Goal: Information Seeking & Learning: Learn about a topic

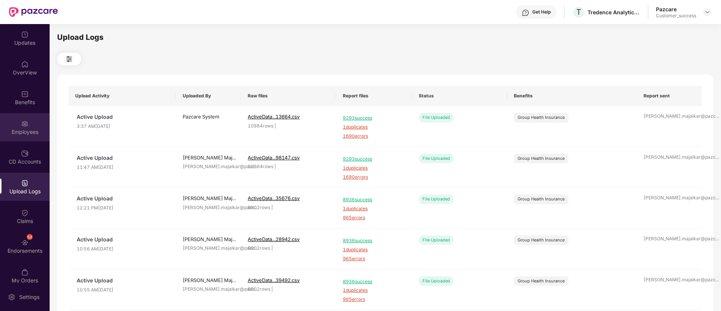
click at [22, 124] on img at bounding box center [25, 124] width 8 height 8
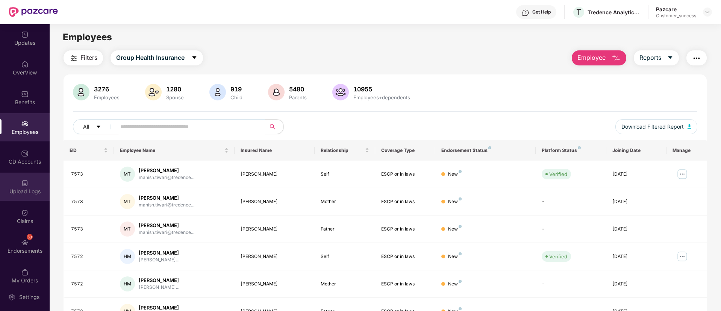
click at [16, 192] on div "Upload Logs" at bounding box center [25, 192] width 50 height 8
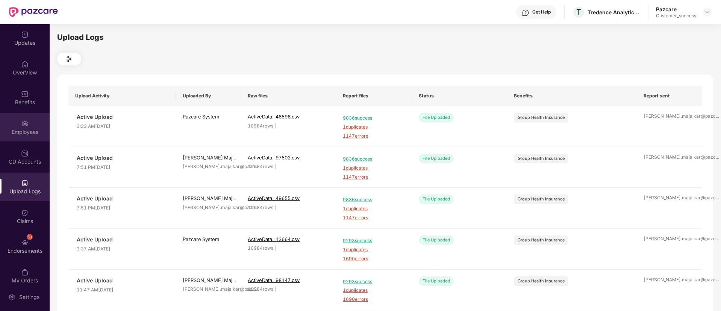
click at [10, 124] on div "Employees" at bounding box center [25, 127] width 50 height 28
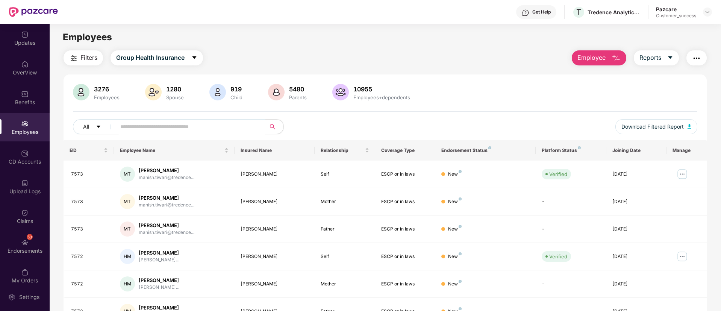
click at [188, 131] on input "text" at bounding box center [187, 126] width 135 height 11
paste input "**********"
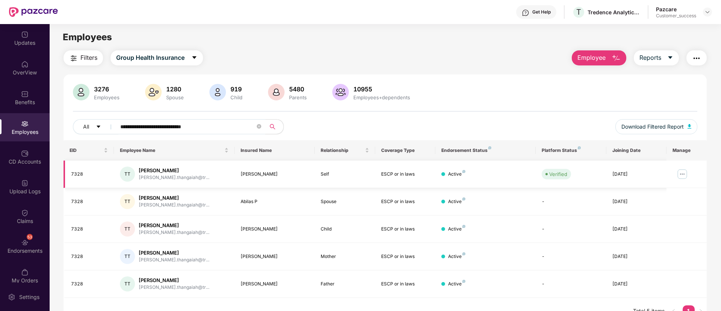
type input "**********"
click at [682, 172] on img at bounding box center [682, 174] width 12 height 12
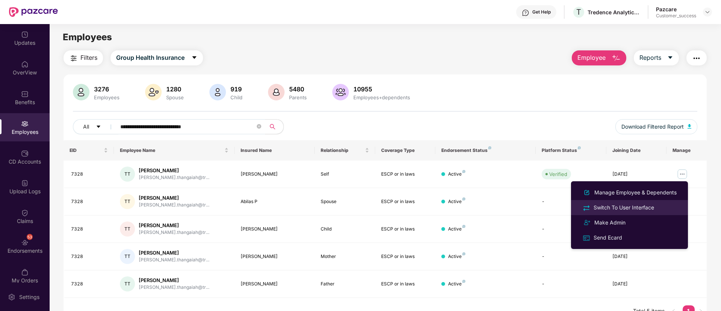
click at [659, 205] on div "Switch To User Interface" at bounding box center [629, 207] width 97 height 9
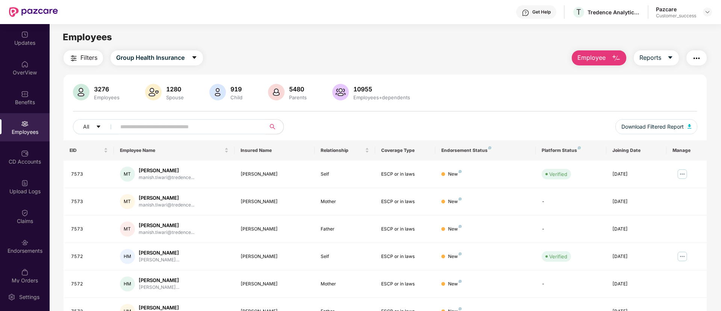
click at [211, 124] on input "text" at bounding box center [187, 126] width 135 height 11
paste input "**********"
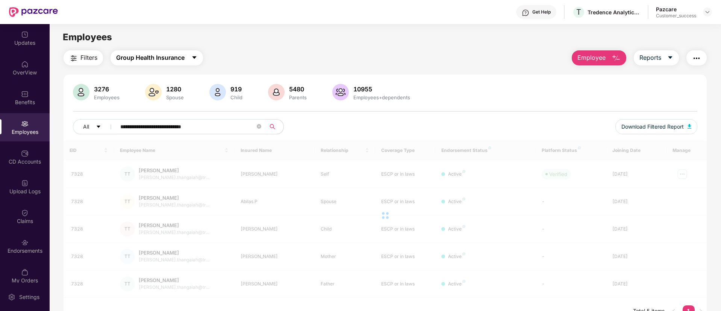
type input "**********"
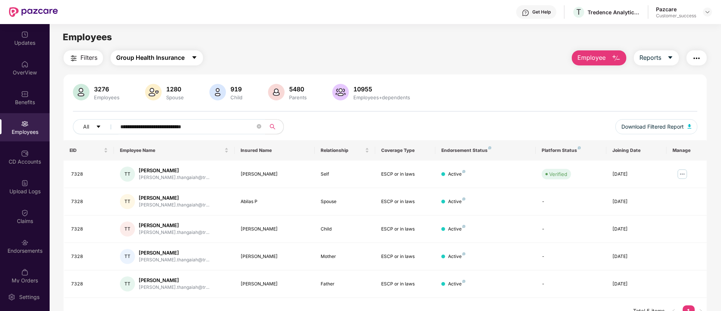
click at [198, 60] on button "Group Health Insurance" at bounding box center [156, 57] width 92 height 15
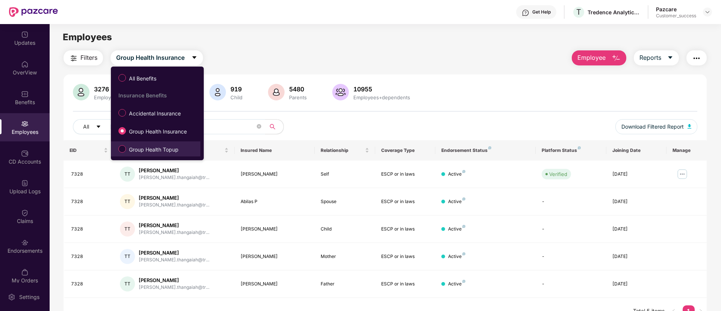
click at [172, 144] on label "Group Health Topup" at bounding box center [150, 148] width 71 height 13
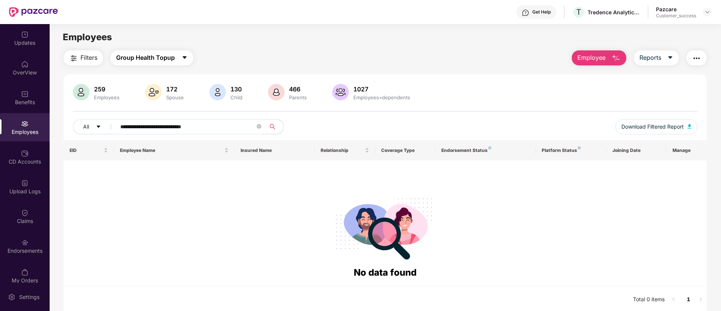
click at [184, 56] on icon "caret-down" at bounding box center [185, 57] width 6 height 6
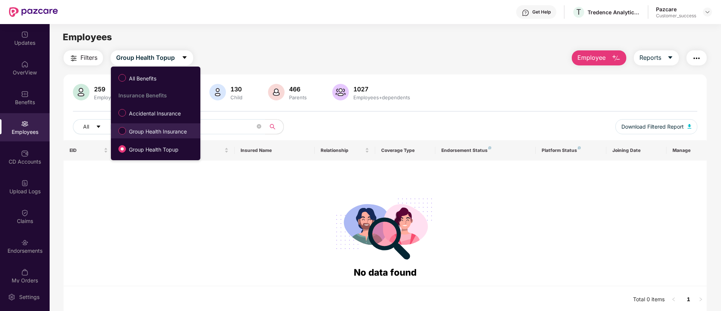
click at [166, 132] on span "Group Health Insurance" at bounding box center [158, 131] width 64 height 8
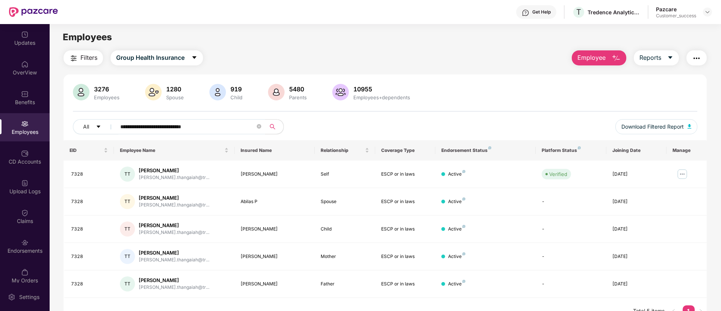
scroll to position [24, 0]
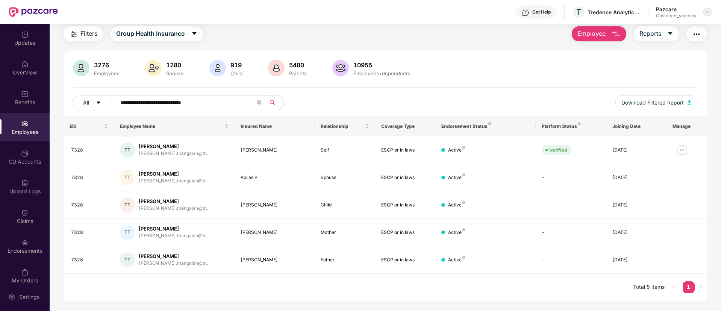
click at [710, 8] on div at bounding box center [707, 12] width 9 height 9
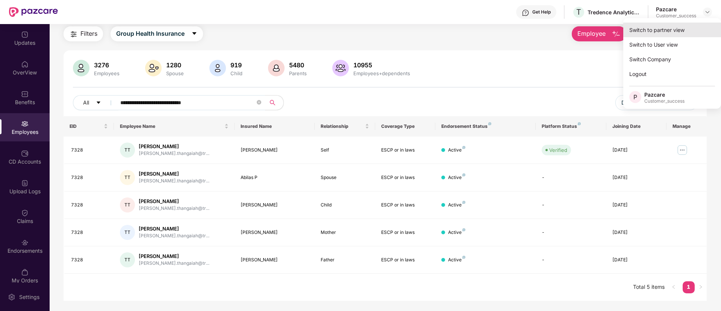
click at [667, 29] on div "Switch to partner view" at bounding box center [672, 30] width 98 height 15
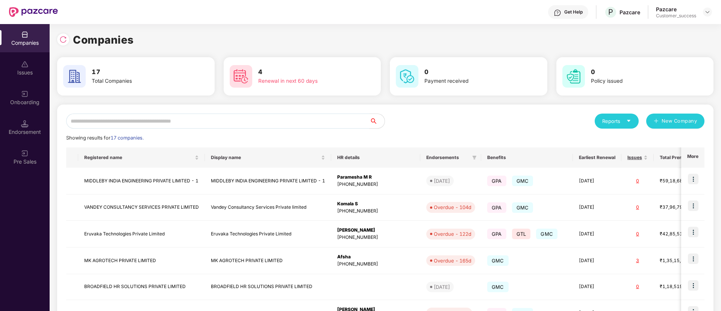
click at [175, 115] on input "text" at bounding box center [217, 120] width 303 height 15
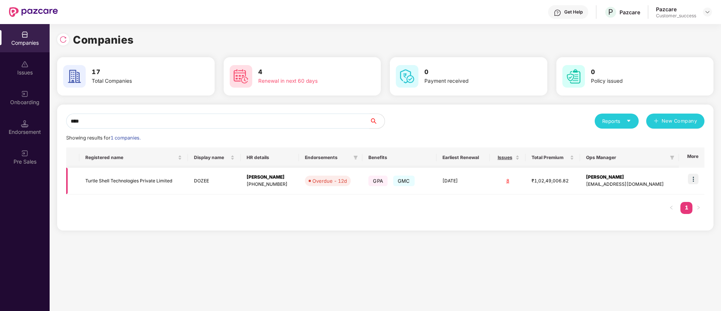
type input "****"
click at [694, 179] on img at bounding box center [693, 179] width 11 height 11
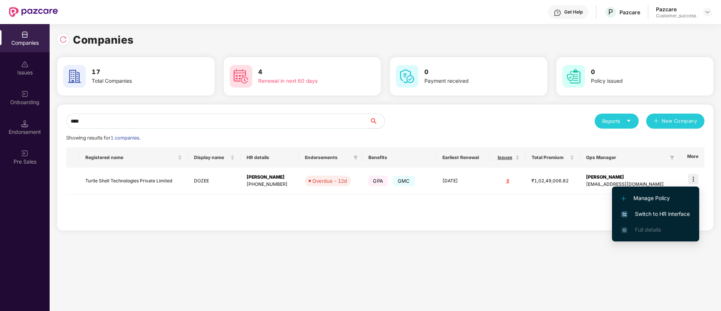
click at [644, 213] on span "Switch to HR interface" at bounding box center [655, 214] width 68 height 8
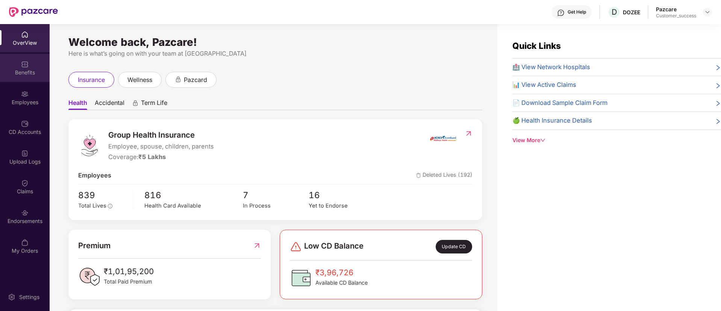
click at [34, 70] on div "Benefits" at bounding box center [25, 73] width 50 height 8
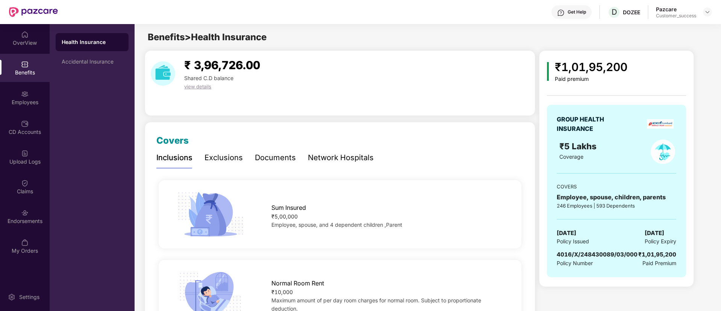
click at [273, 154] on div "Documents" at bounding box center [275, 158] width 41 height 12
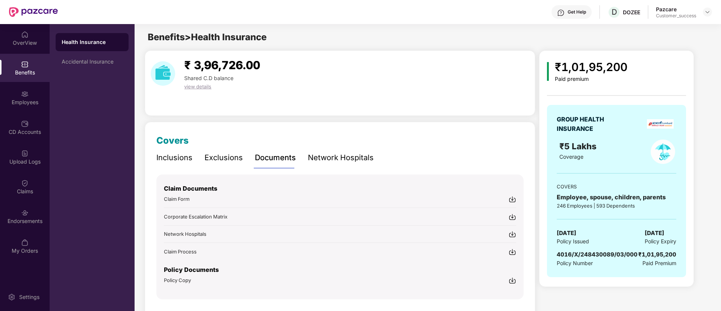
scroll to position [23, 0]
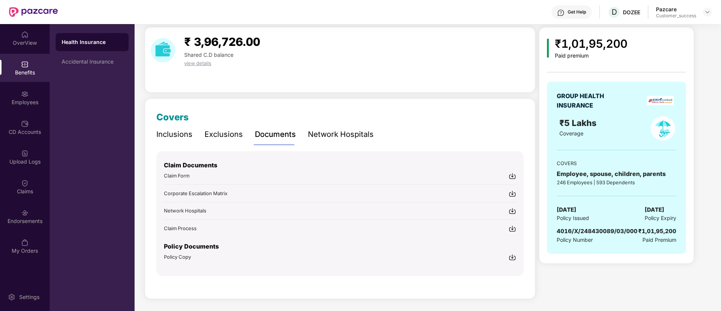
click at [511, 256] on img at bounding box center [512, 257] width 8 height 8
click at [633, 231] on span "4016/X/248430089/03/000" at bounding box center [597, 230] width 81 height 7
copy span "4016/X/248430089/03/000"
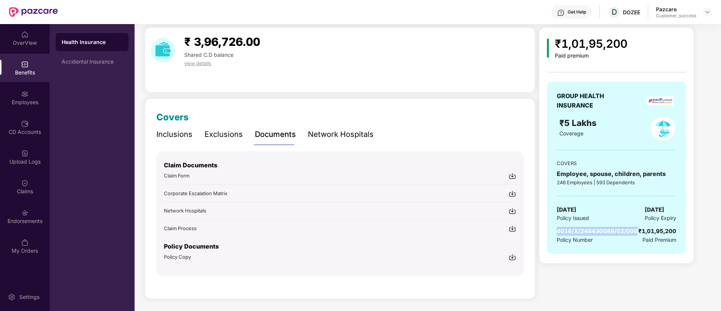
scroll to position [0, 0]
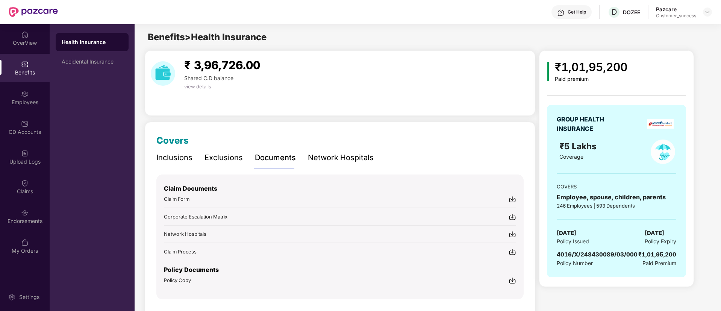
click at [712, 12] on header "Get Help D DOZEE Pazcare Customer_success" at bounding box center [360, 12] width 721 height 24
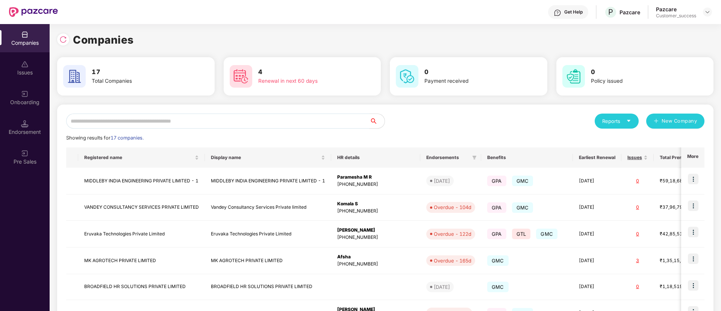
click at [171, 114] on input "text" at bounding box center [217, 120] width 303 height 15
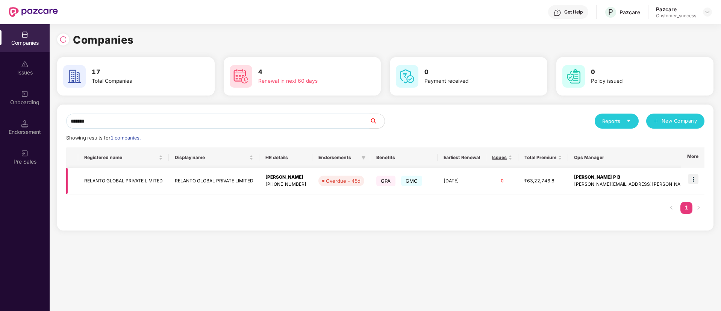
type input "*******"
click at [695, 183] on img at bounding box center [693, 179] width 11 height 11
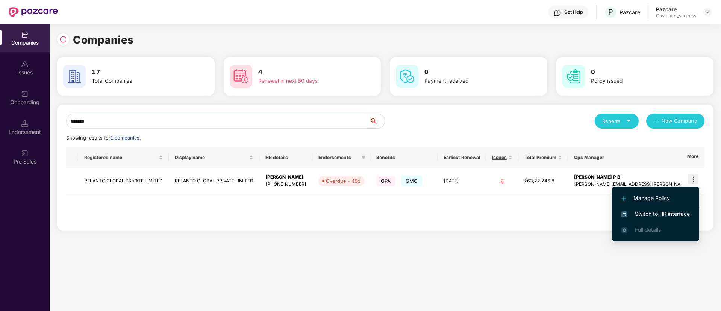
click at [661, 211] on span "Switch to HR interface" at bounding box center [655, 214] width 68 height 8
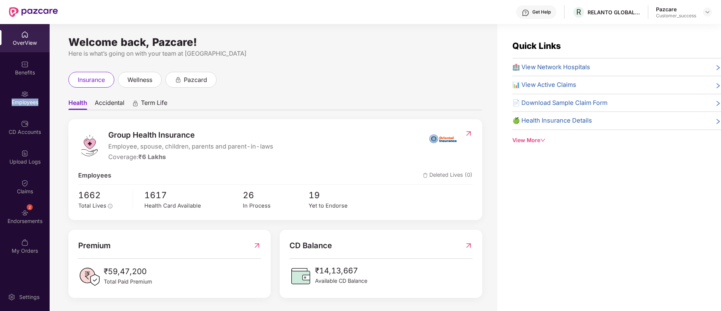
click at [27, 100] on div "Employees" at bounding box center [25, 102] width 50 height 8
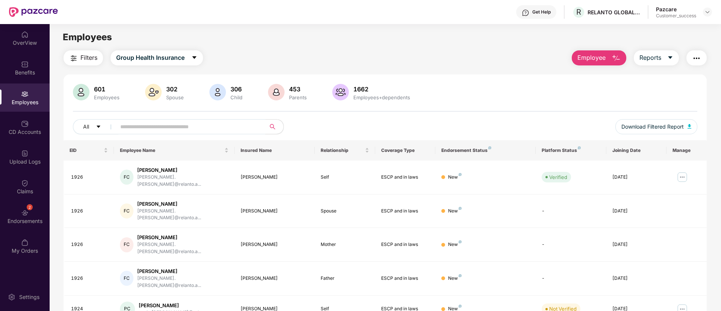
click at [173, 127] on input "text" at bounding box center [187, 126] width 135 height 11
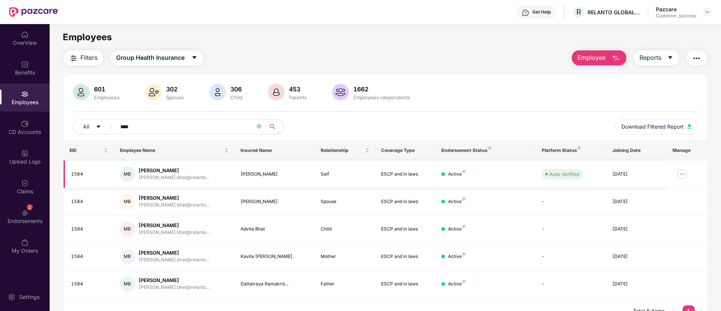
scroll to position [24, 0]
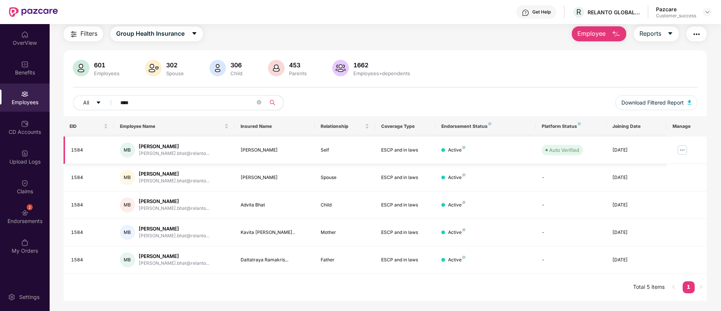
type input "****"
click at [677, 151] on img at bounding box center [682, 150] width 12 height 12
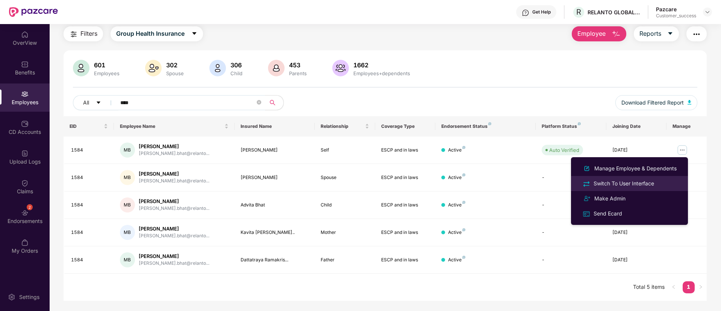
click at [652, 186] on div "Switch To User Interface" at bounding box center [624, 183] width 64 height 8
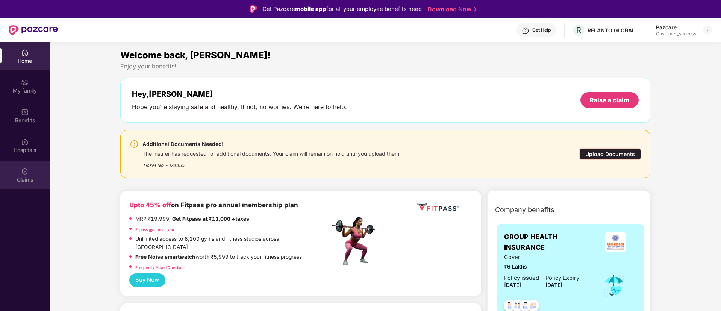
click at [34, 168] on div "Claims" at bounding box center [25, 175] width 50 height 28
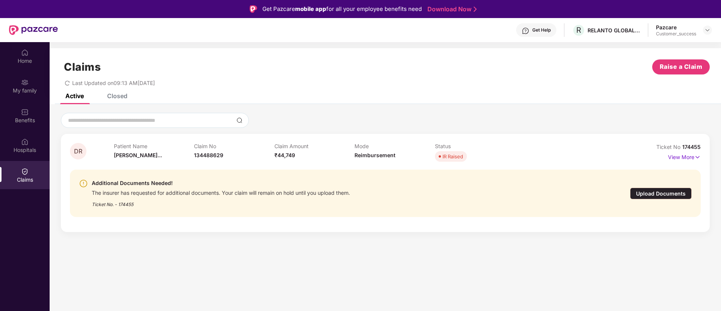
click at [666, 192] on div "Upload Documents" at bounding box center [661, 194] width 62 height 12
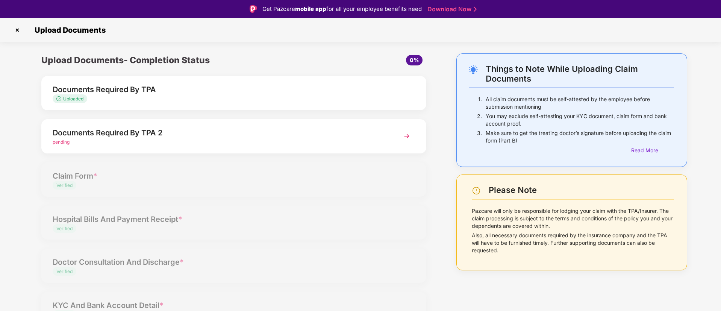
click at [261, 143] on div "pending" at bounding box center [219, 142] width 332 height 7
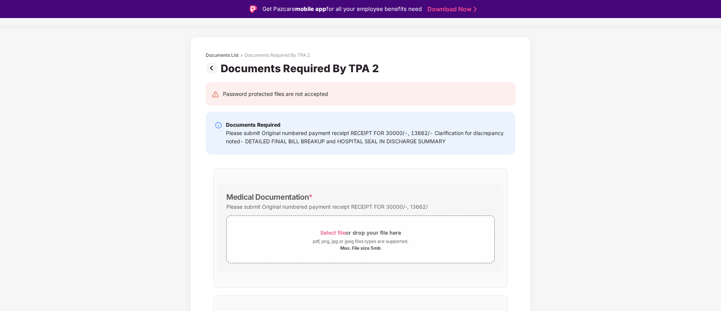
scroll to position [0, 0]
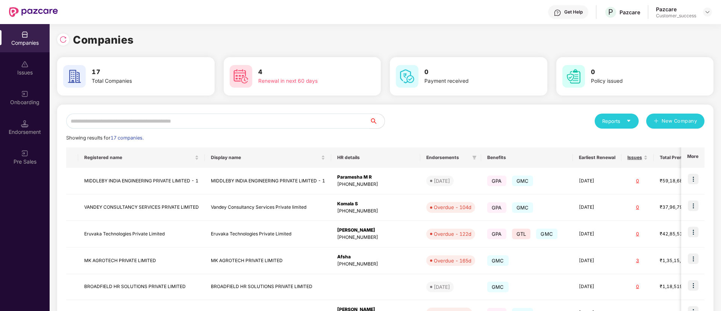
click at [206, 124] on input "text" at bounding box center [217, 120] width 303 height 15
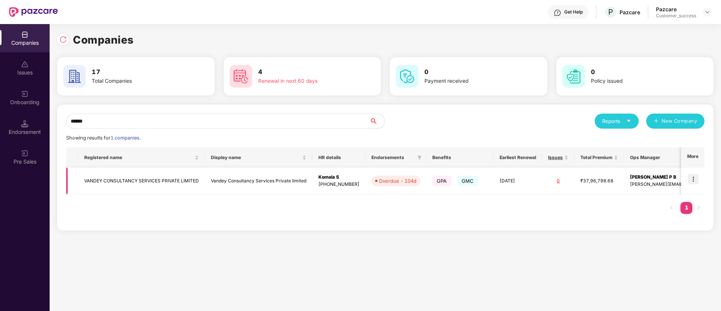
type input "******"
click at [696, 182] on img at bounding box center [693, 179] width 11 height 11
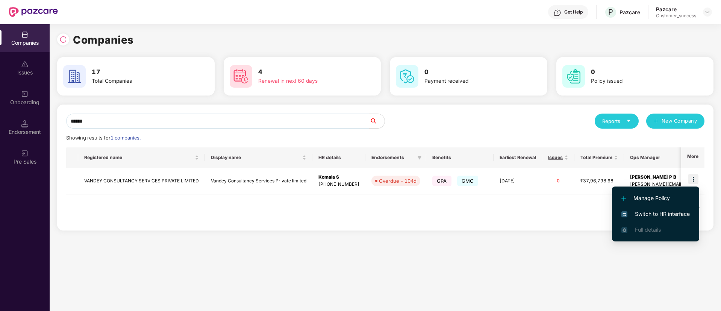
click at [669, 212] on span "Switch to HR interface" at bounding box center [655, 214] width 68 height 8
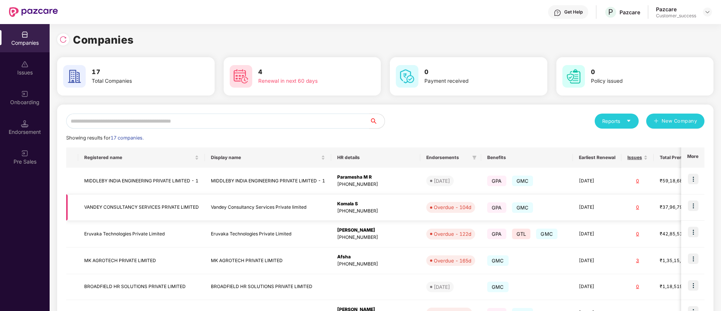
click at [696, 203] on img at bounding box center [693, 205] width 11 height 11
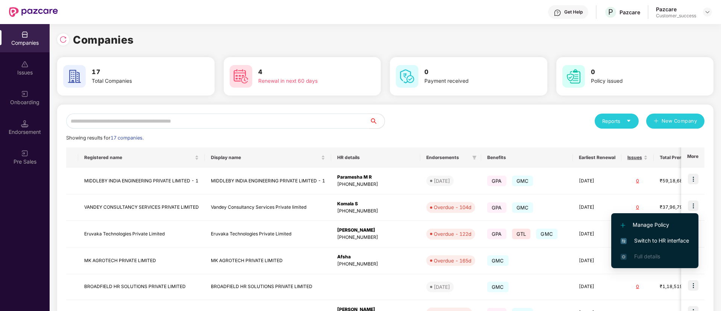
click at [662, 236] on li "Switch to HR interface" at bounding box center [654, 241] width 87 height 16
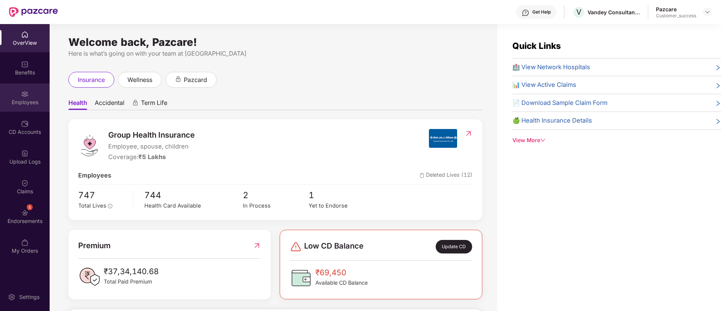
click at [21, 109] on div "Employees" at bounding box center [25, 97] width 50 height 28
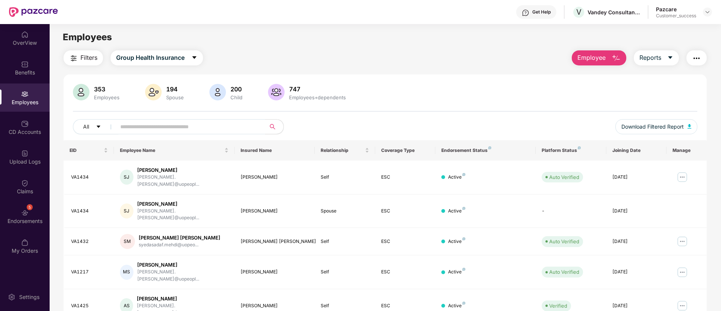
scroll to position [46, 0]
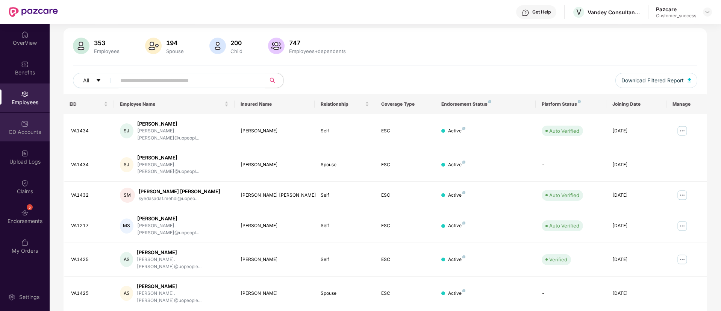
click at [19, 127] on div "CD Accounts" at bounding box center [25, 127] width 50 height 28
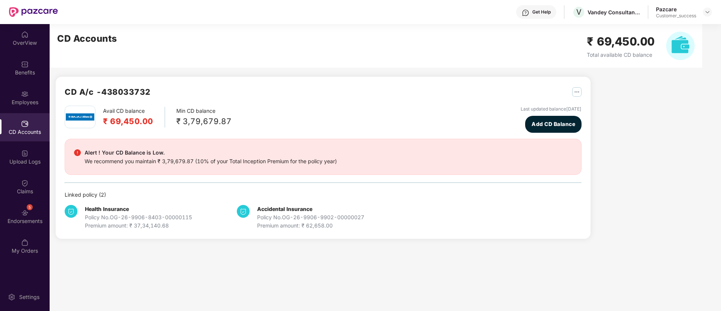
scroll to position [0, 0]
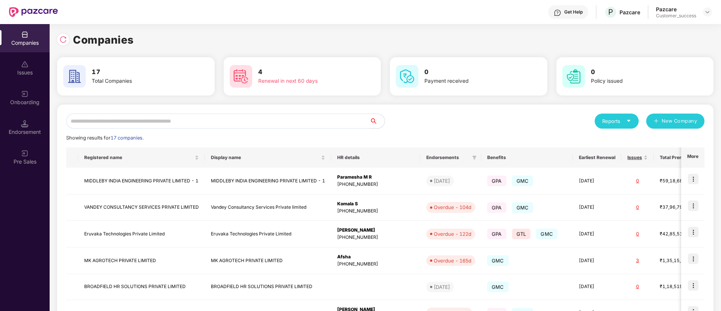
click at [239, 124] on input "text" at bounding box center [217, 120] width 303 height 15
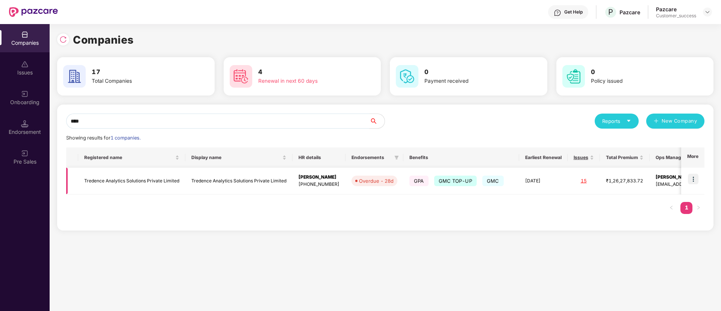
type input "****"
click at [694, 178] on img at bounding box center [693, 179] width 11 height 11
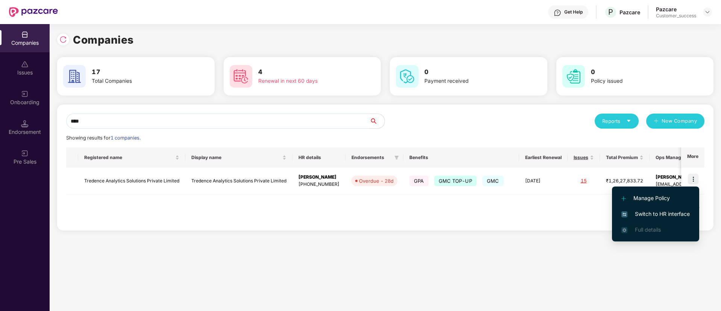
click at [663, 215] on span "Switch to HR interface" at bounding box center [655, 214] width 68 height 8
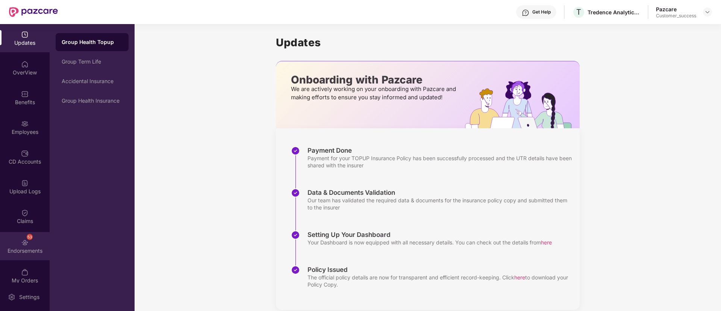
click at [29, 237] on div "53" at bounding box center [30, 237] width 6 height 6
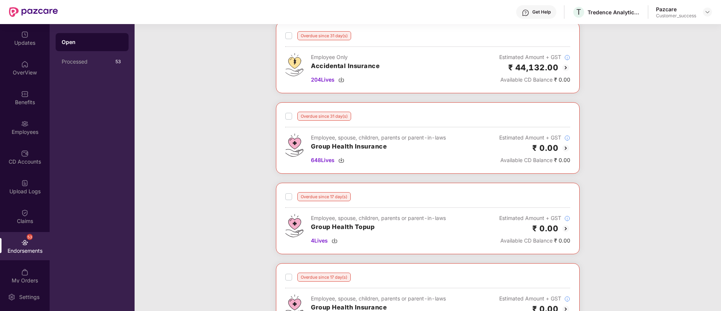
scroll to position [18, 0]
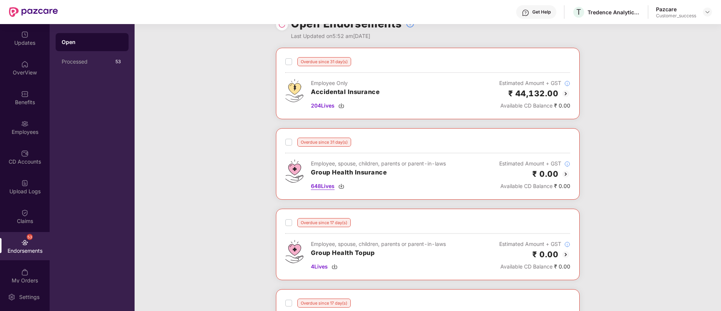
click at [343, 187] on img at bounding box center [341, 186] width 6 height 6
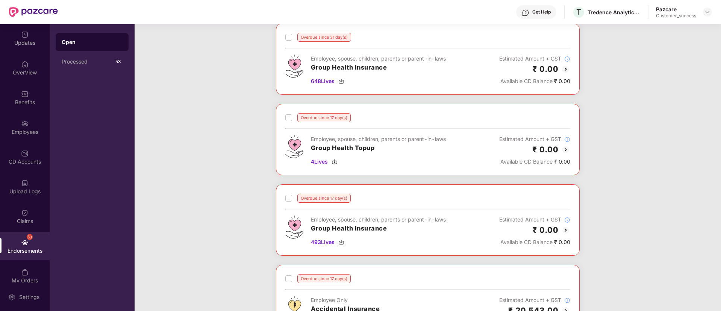
scroll to position [126, 0]
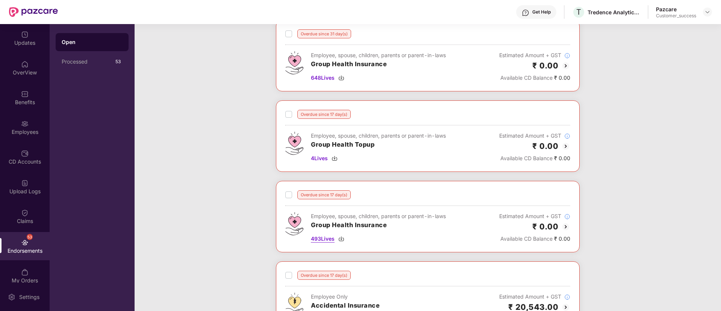
click at [341, 240] on img at bounding box center [341, 239] width 6 height 6
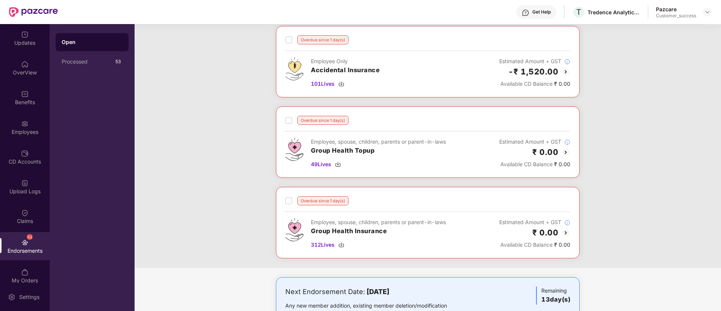
scroll to position [446, 0]
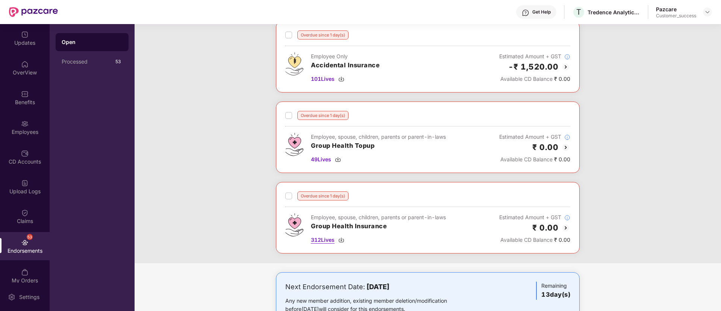
click at [341, 238] on img at bounding box center [341, 240] width 6 height 6
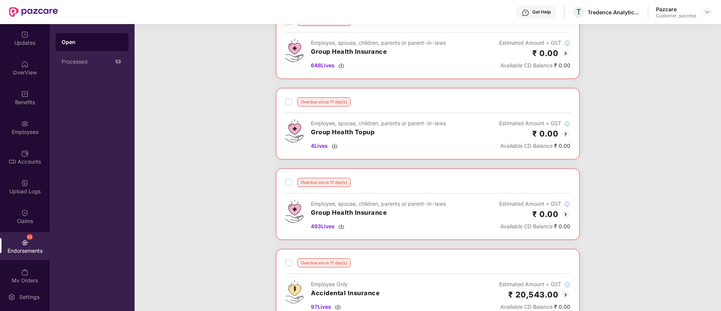
scroll to position [0, 0]
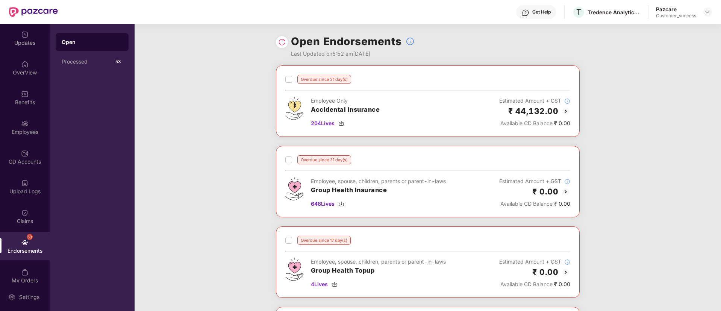
click at [567, 194] on img at bounding box center [565, 191] width 9 height 9
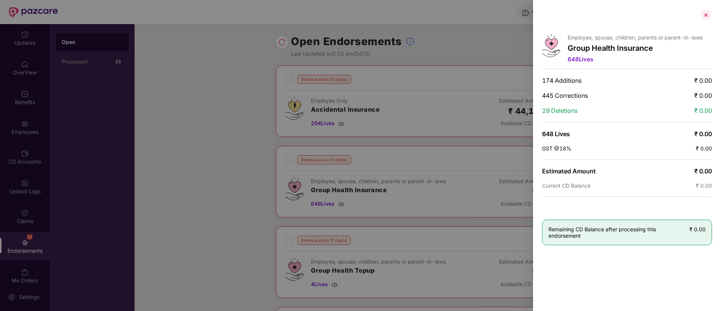
click at [708, 17] on div at bounding box center [706, 15] width 12 height 12
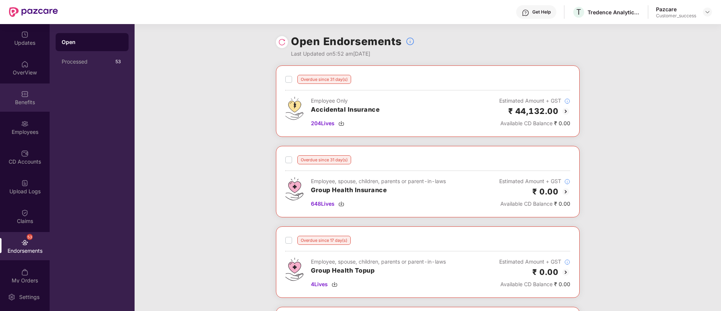
click at [25, 104] on div "Benefits" at bounding box center [25, 102] width 50 height 8
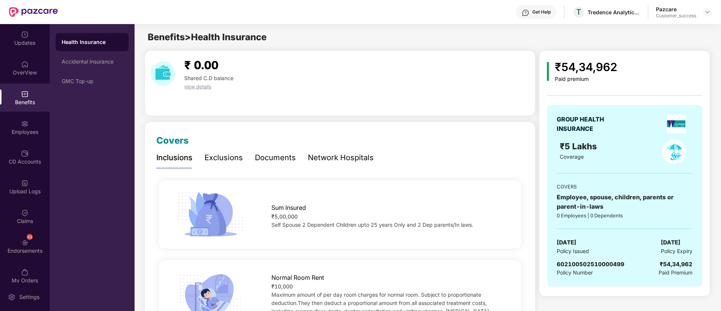
click at [601, 262] on span "602100502510000499" at bounding box center [591, 263] width 68 height 7
copy span "602100502510000499"
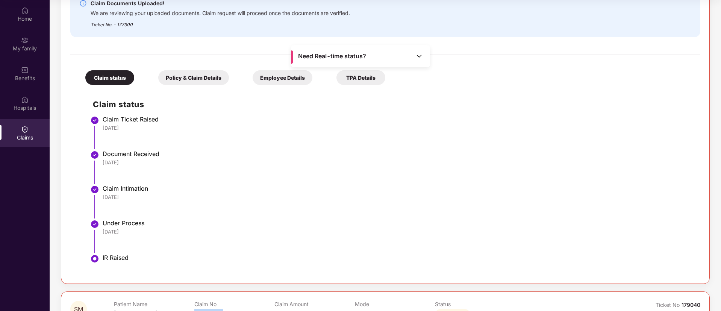
scroll to position [719, 0]
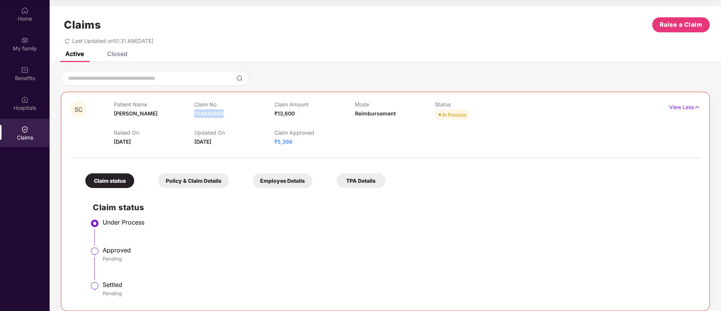
scroll to position [54, 0]
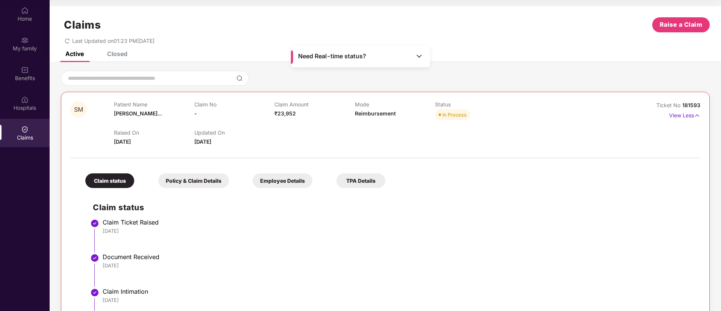
scroll to position [719, 0]
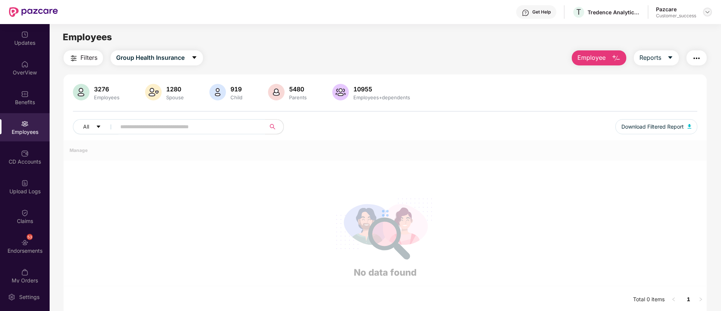
click at [706, 15] on div at bounding box center [707, 12] width 9 height 9
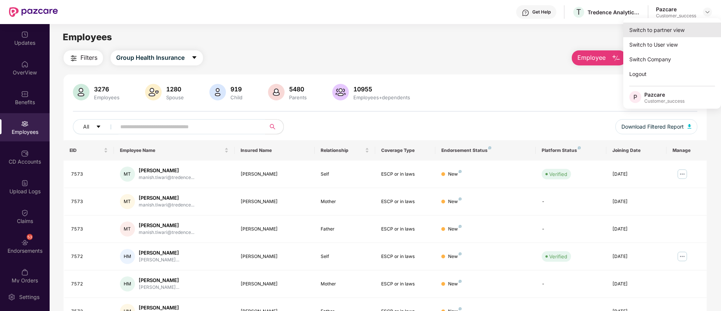
click at [644, 32] on div "Switch to partner view" at bounding box center [672, 30] width 98 height 15
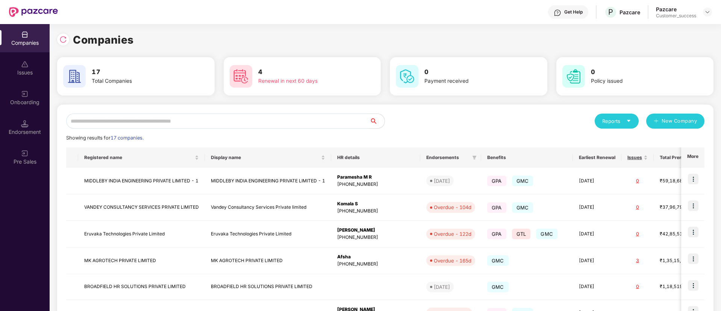
click at [269, 127] on input "text" at bounding box center [217, 120] width 303 height 15
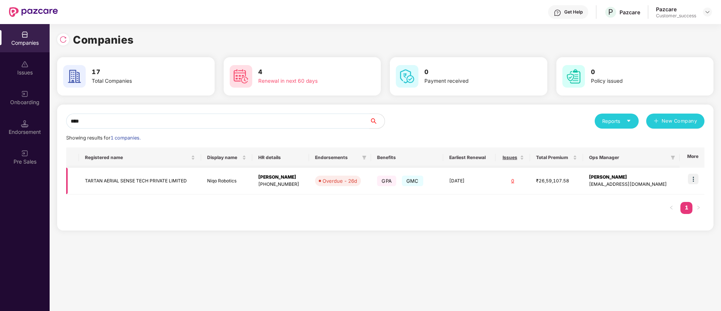
type input "****"
click at [695, 180] on img at bounding box center [693, 179] width 11 height 11
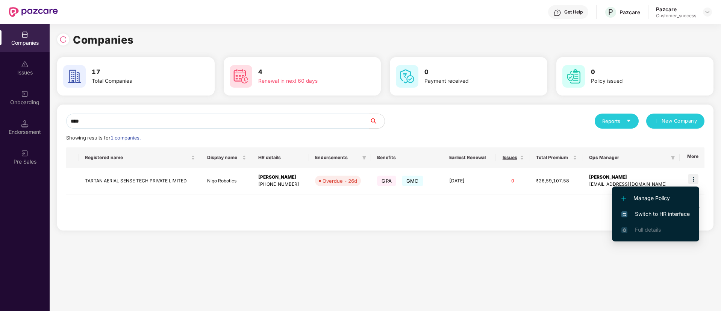
click at [647, 211] on span "Switch to HR interface" at bounding box center [655, 214] width 68 height 8
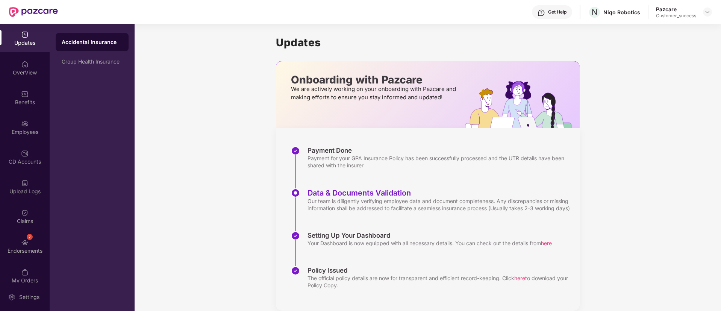
scroll to position [19, 0]
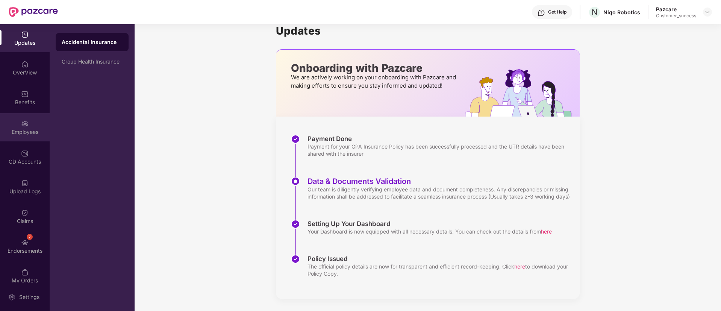
click at [17, 132] on div "Employees" at bounding box center [25, 132] width 50 height 8
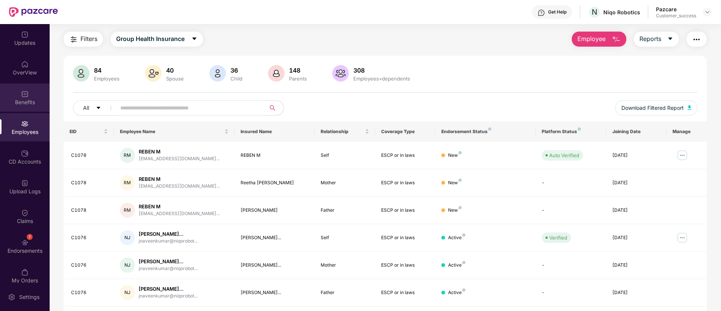
click at [21, 102] on div "Benefits" at bounding box center [25, 102] width 50 height 8
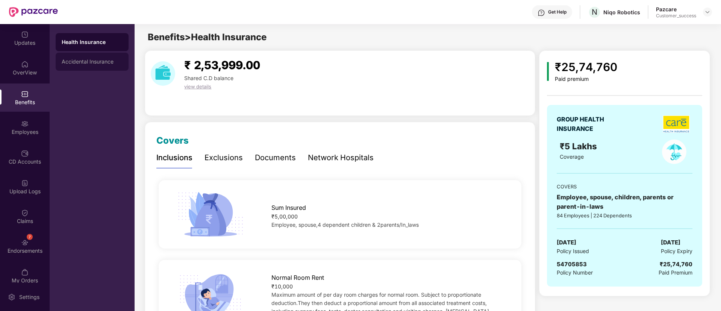
click at [61, 55] on div "Accidental Insurance" at bounding box center [92, 62] width 73 height 18
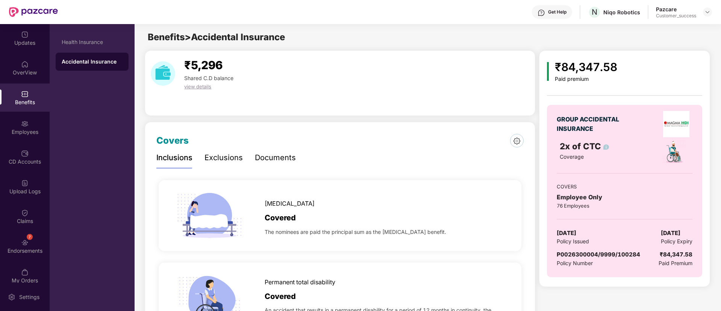
click at [258, 157] on div "Documents" at bounding box center [275, 158] width 41 height 12
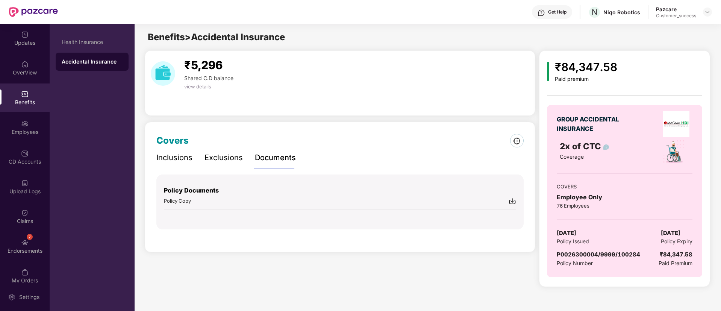
click at [514, 200] on img at bounding box center [512, 201] width 8 height 8
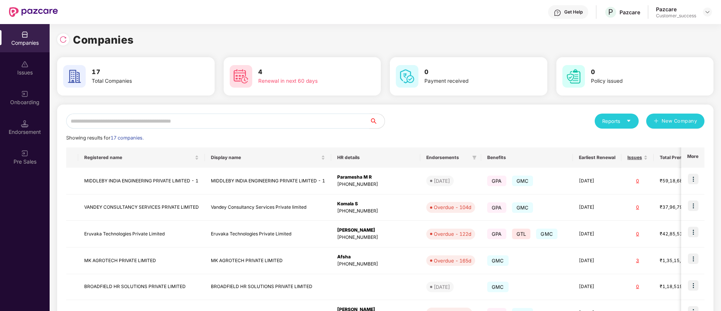
click at [228, 119] on input "text" at bounding box center [217, 120] width 303 height 15
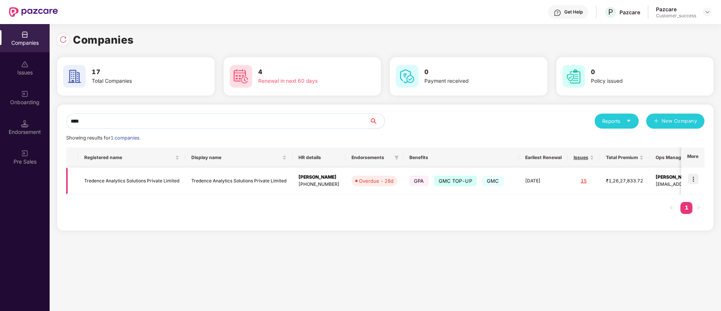
type input "****"
click at [694, 179] on img at bounding box center [693, 179] width 11 height 11
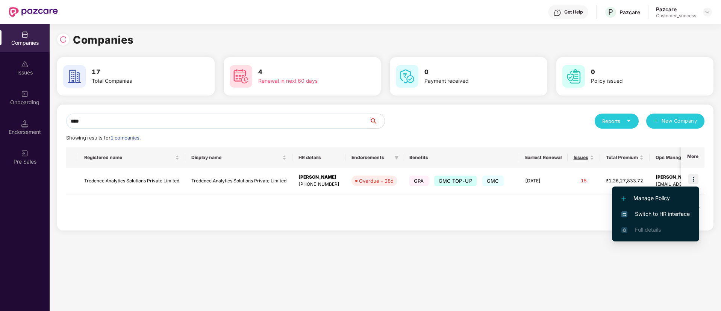
click at [645, 214] on span "Switch to HR interface" at bounding box center [655, 214] width 68 height 8
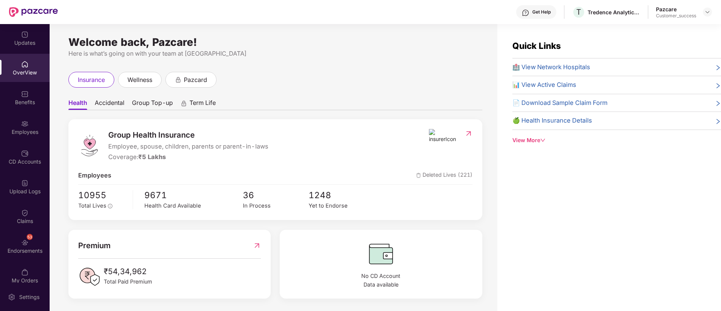
click at [25, 121] on img at bounding box center [25, 124] width 8 height 8
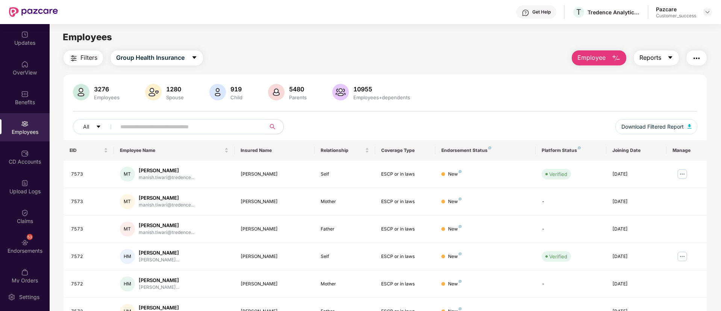
click at [669, 60] on icon "caret-down" at bounding box center [670, 57] width 6 height 6
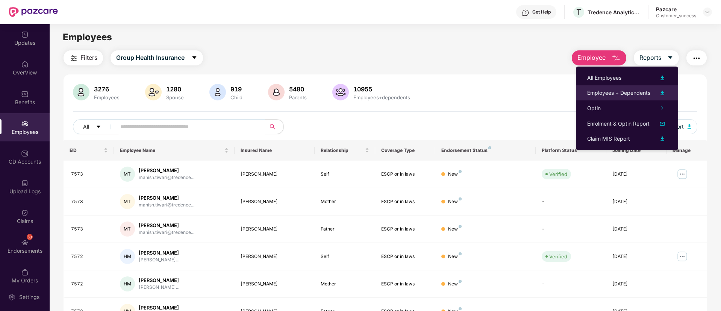
click at [658, 90] on img at bounding box center [662, 92] width 9 height 9
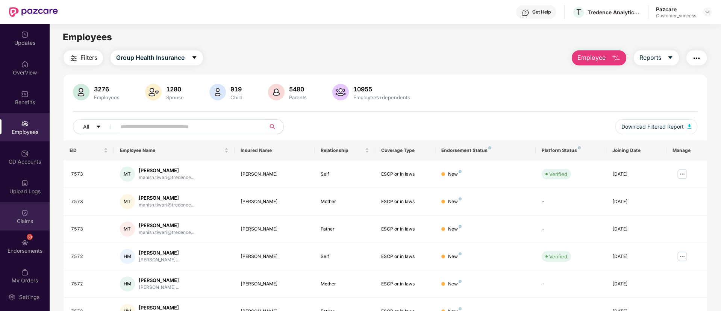
click at [23, 213] on img at bounding box center [25, 213] width 8 height 8
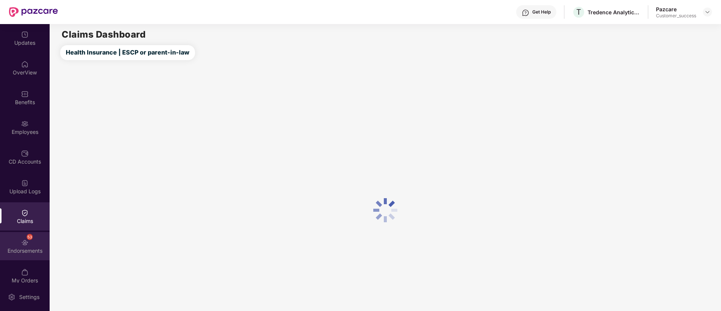
click at [21, 237] on div "53 Endorsements" at bounding box center [25, 246] width 50 height 28
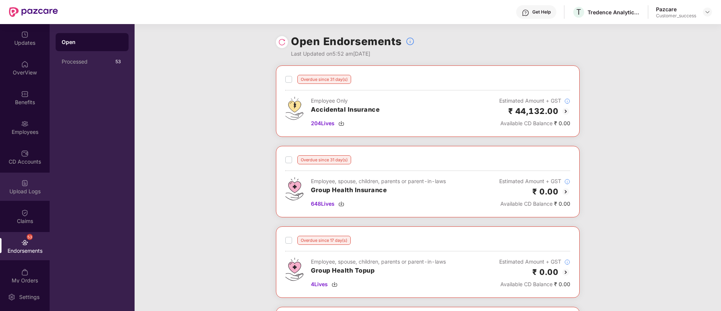
click at [26, 181] on img at bounding box center [25, 183] width 8 height 8
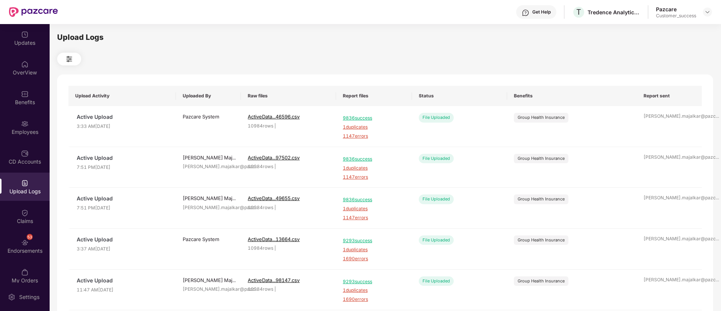
scroll to position [234, 0]
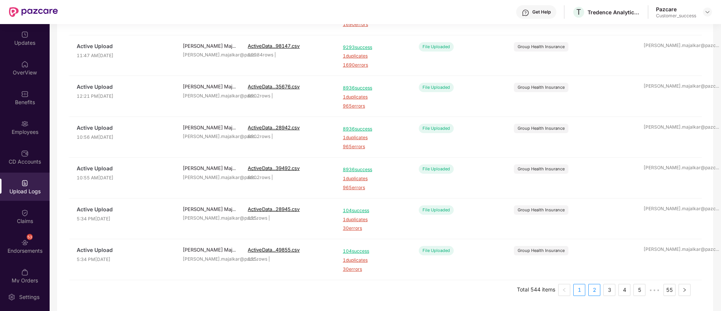
click at [598, 292] on link "2" at bounding box center [593, 289] width 11 height 11
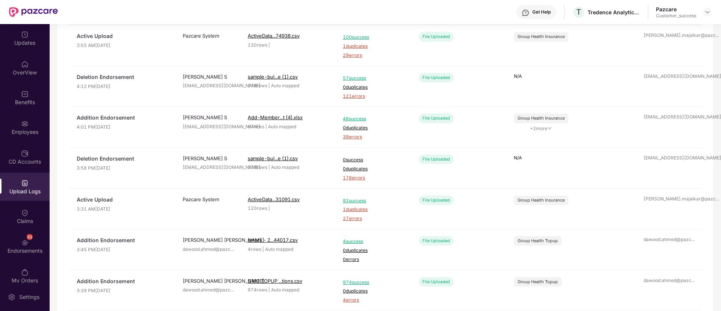
scroll to position [80, 0]
click at [24, 119] on div at bounding box center [25, 123] width 8 height 8
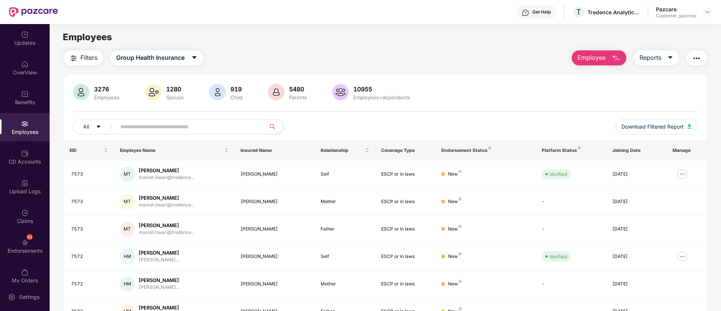
click at [611, 62] on img "button" at bounding box center [615, 58] width 9 height 9
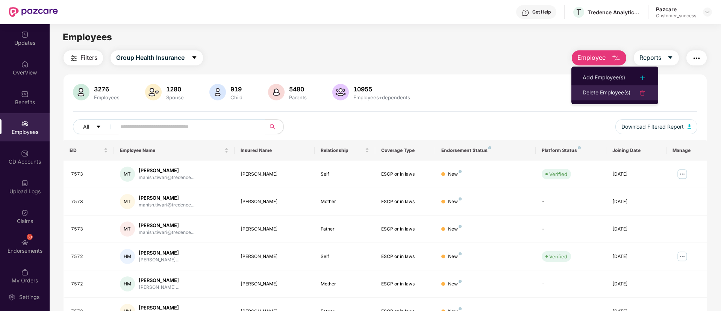
click at [611, 95] on div "Delete Employee(s)" at bounding box center [606, 92] width 48 height 9
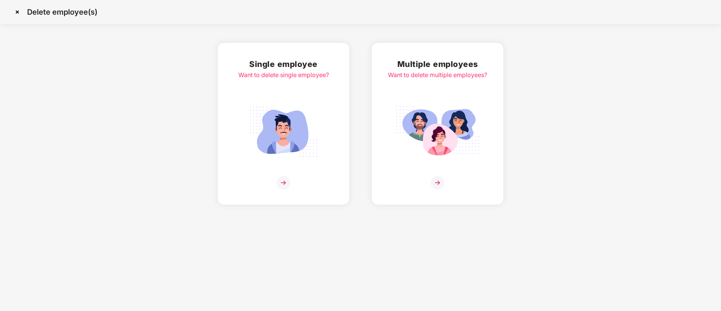
click at [418, 108] on img at bounding box center [437, 131] width 84 height 59
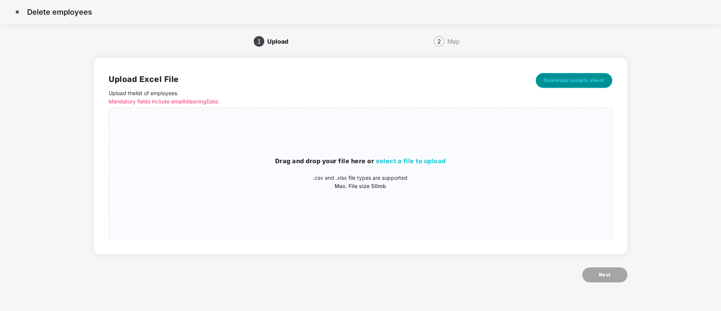
click at [554, 76] on button "Download sample sheet" at bounding box center [574, 80] width 77 height 15
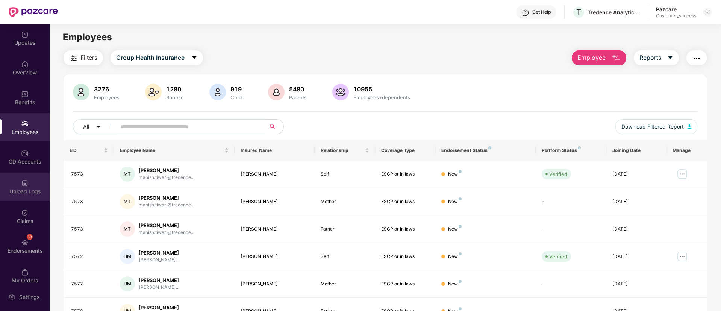
click at [31, 192] on div "Upload Logs" at bounding box center [25, 192] width 50 height 8
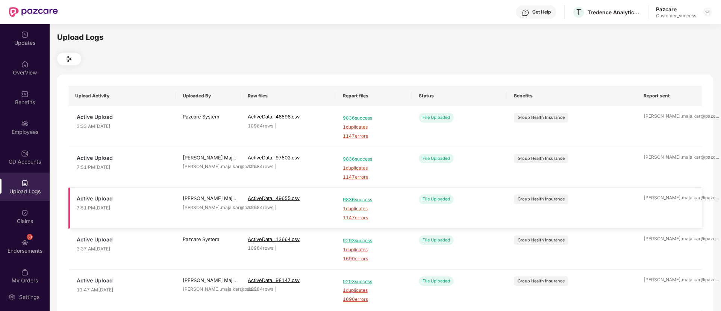
scroll to position [234, 0]
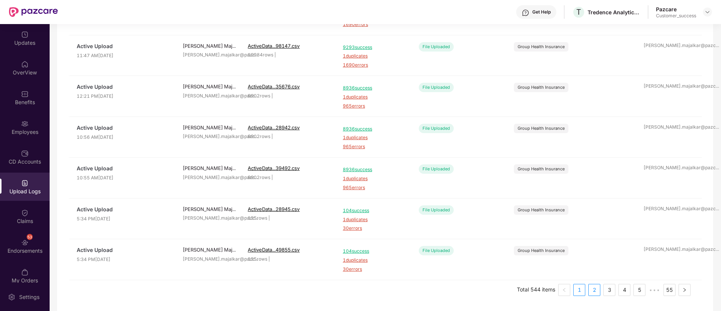
click at [591, 292] on link "2" at bounding box center [593, 289] width 11 height 11
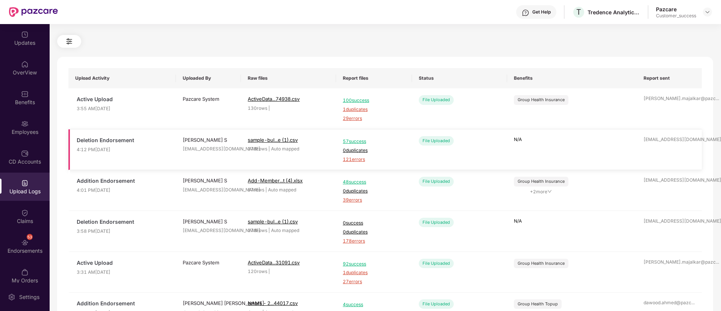
scroll to position [0, 0]
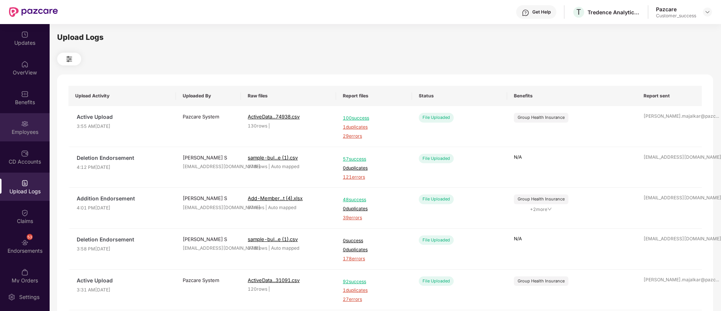
click at [20, 129] on div "Employees" at bounding box center [25, 132] width 50 height 8
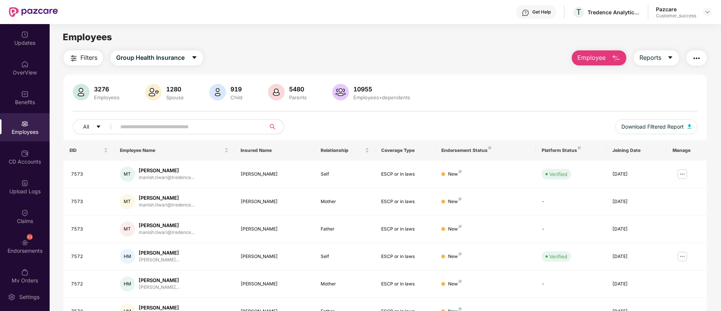
click at [613, 56] on img "button" at bounding box center [615, 58] width 9 height 9
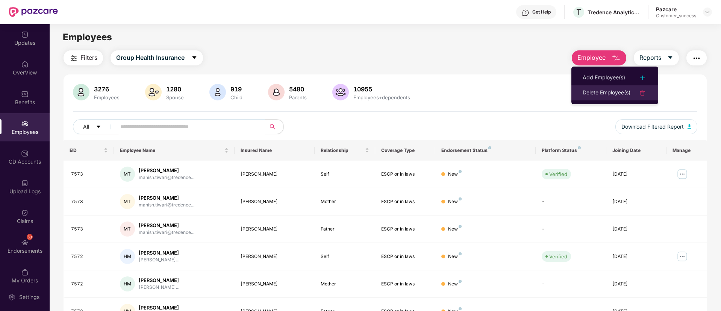
click at [639, 90] on img at bounding box center [642, 92] width 9 height 9
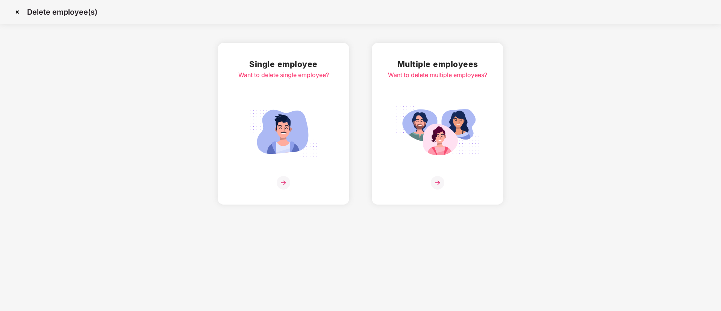
click at [447, 111] on img at bounding box center [437, 131] width 84 height 59
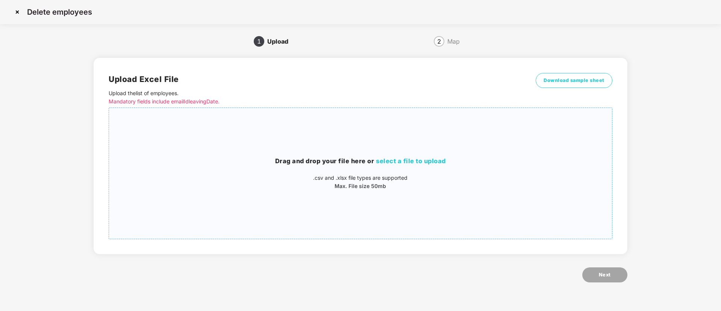
click at [419, 159] on span "select a file to upload" at bounding box center [411, 161] width 70 height 8
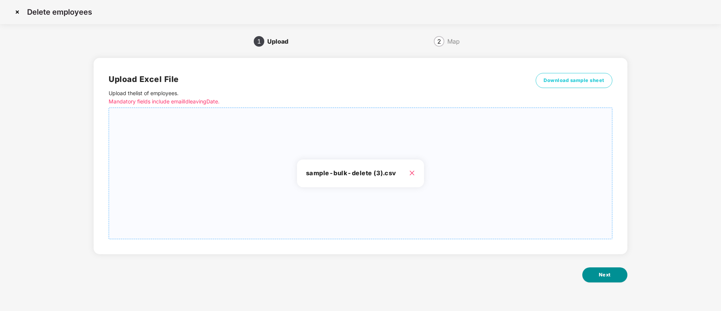
click at [609, 280] on button "Next" at bounding box center [604, 274] width 45 height 15
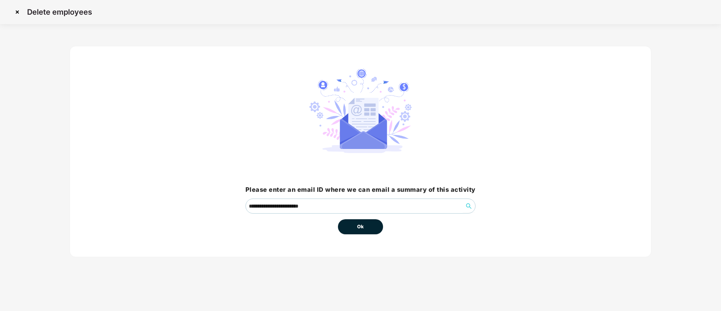
click at [373, 226] on button "Ok" at bounding box center [360, 226] width 45 height 15
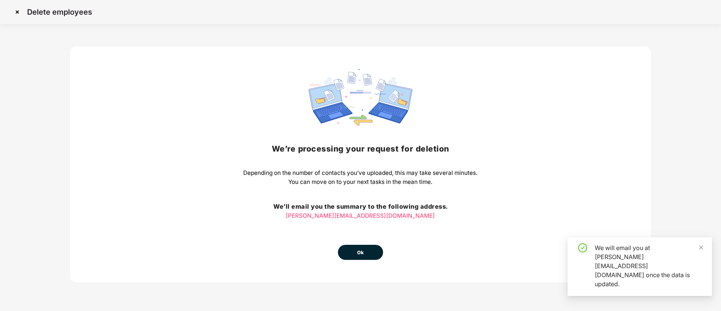
click at [362, 254] on span "Ok" at bounding box center [360, 253] width 7 height 8
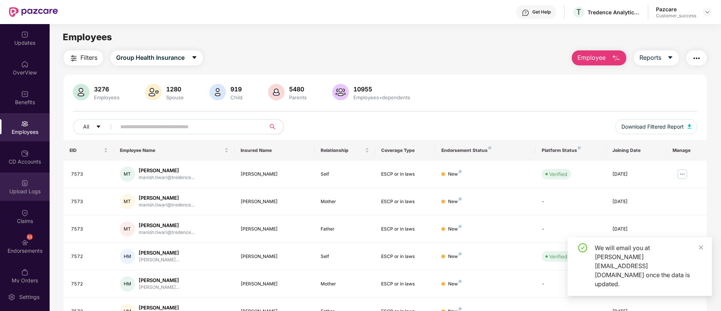
click at [26, 180] on img at bounding box center [25, 183] width 8 height 8
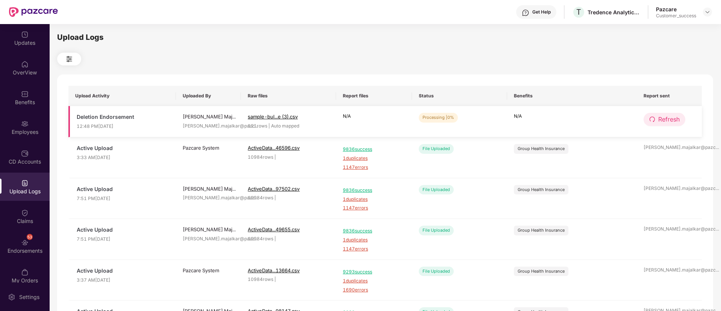
click at [653, 118] on icon "redo" at bounding box center [652, 119] width 6 height 6
click at [658, 120] on span "Refresh" at bounding box center [668, 119] width 21 height 9
click at [25, 132] on div "Employees" at bounding box center [25, 132] width 50 height 8
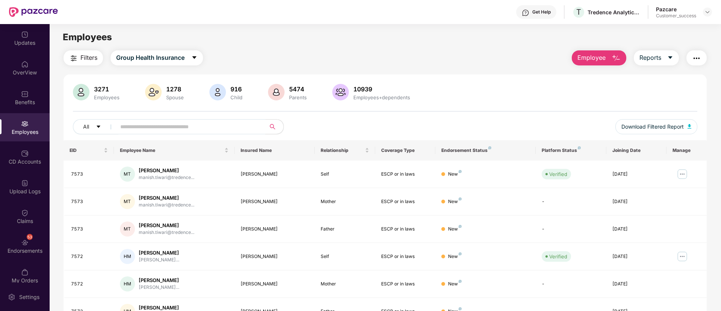
click at [179, 119] on span at bounding box center [188, 126] width 154 height 15
click at [180, 122] on input "text" at bounding box center [187, 126] width 135 height 11
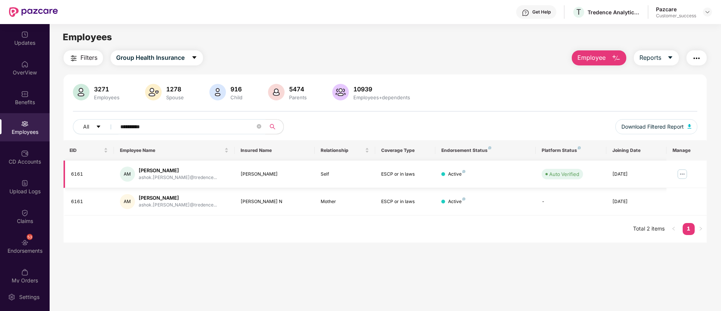
type input "**********"
click at [76, 174] on div "6161" at bounding box center [89, 174] width 37 height 7
copy div "6161"
click at [190, 58] on button "Group Health Insurance" at bounding box center [156, 57] width 92 height 15
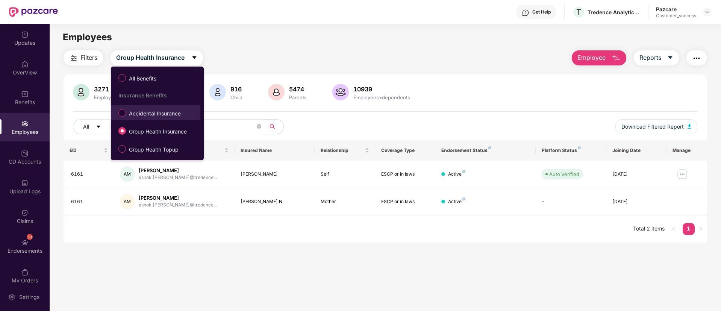
click at [150, 113] on span "Accidental Insurance" at bounding box center [155, 113] width 58 height 8
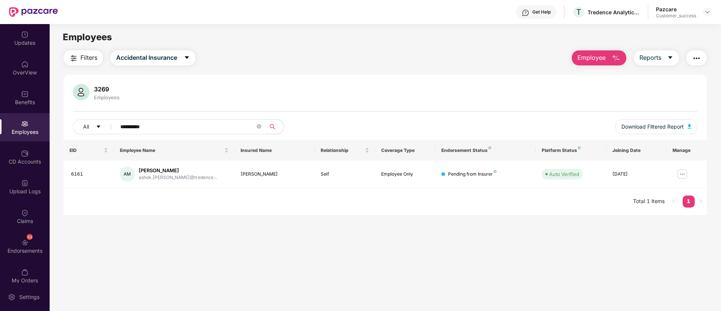
click at [29, 120] on div "Employees" at bounding box center [25, 127] width 50 height 28
click at [26, 185] on img at bounding box center [25, 183] width 8 height 8
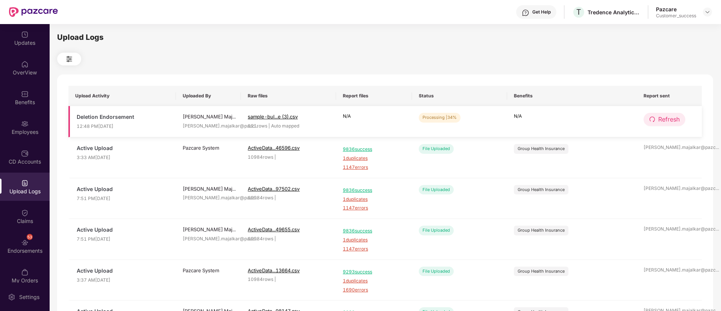
click at [655, 120] on button "Refresh" at bounding box center [664, 119] width 42 height 13
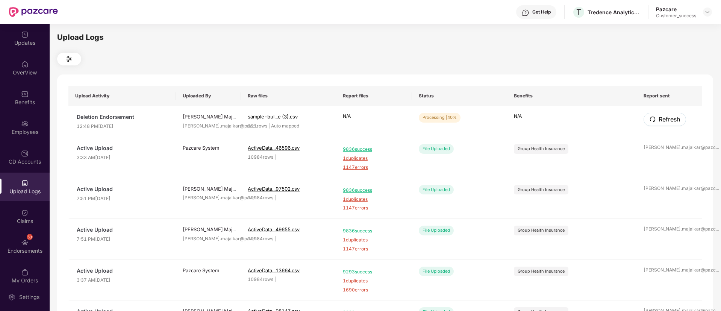
click at [655, 120] on button "Refresh" at bounding box center [664, 119] width 42 height 13
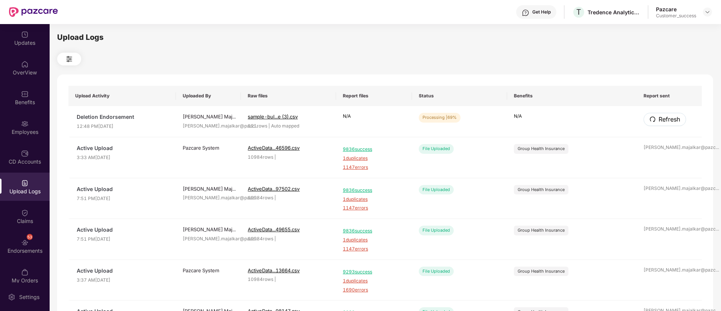
click at [655, 120] on button "Refresh" at bounding box center [664, 119] width 42 height 13
click at [669, 119] on span "Refresh" at bounding box center [668, 119] width 21 height 9
click at [667, 118] on span "Refresh" at bounding box center [668, 119] width 21 height 9
click at [658, 123] on span "Refresh" at bounding box center [668, 119] width 21 height 9
click at [663, 124] on button "Refresh" at bounding box center [664, 119] width 42 height 13
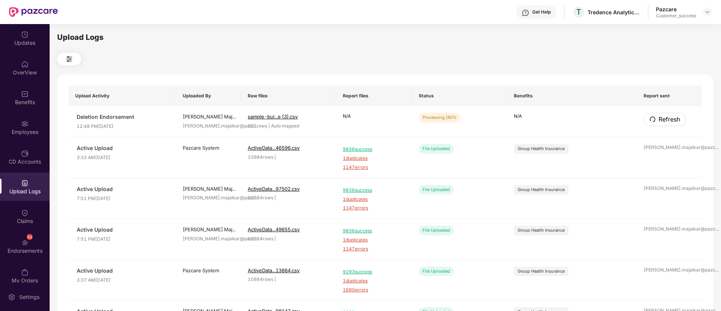
click at [663, 124] on button "Refresh" at bounding box center [664, 119] width 42 height 13
click at [674, 119] on span "Refresh" at bounding box center [668, 119] width 21 height 9
click at [669, 123] on span "Refresh" at bounding box center [668, 119] width 21 height 9
click at [666, 121] on span "Refresh" at bounding box center [668, 119] width 21 height 9
click at [673, 115] on span "Refresh" at bounding box center [668, 119] width 21 height 9
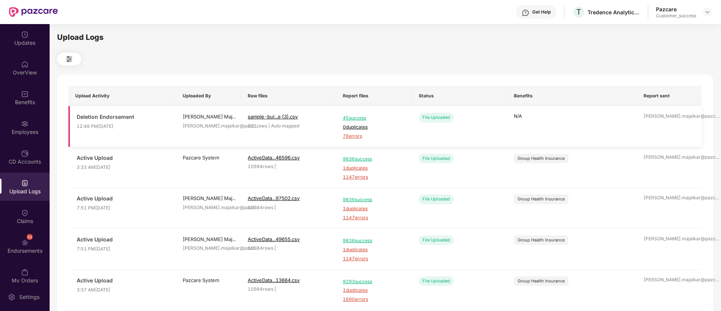
click at [352, 134] on span "76 errors" at bounding box center [374, 136] width 62 height 7
click at [24, 128] on div "Employees" at bounding box center [25, 132] width 50 height 8
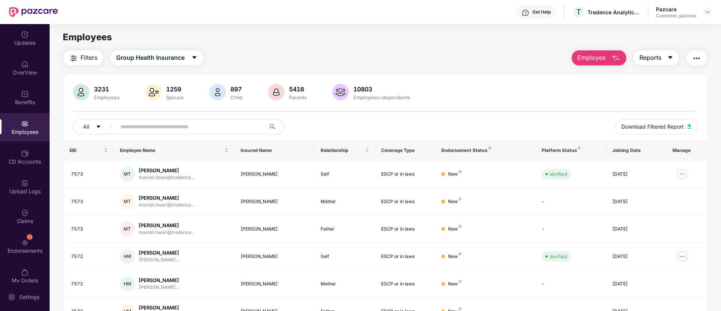
click at [665, 61] on button "Reports" at bounding box center [656, 57] width 45 height 15
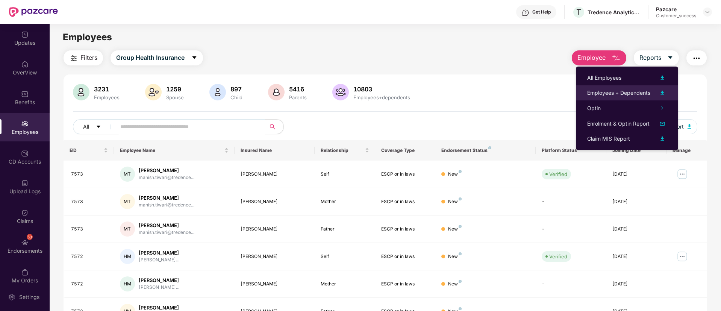
click at [663, 91] on img at bounding box center [662, 92] width 9 height 9
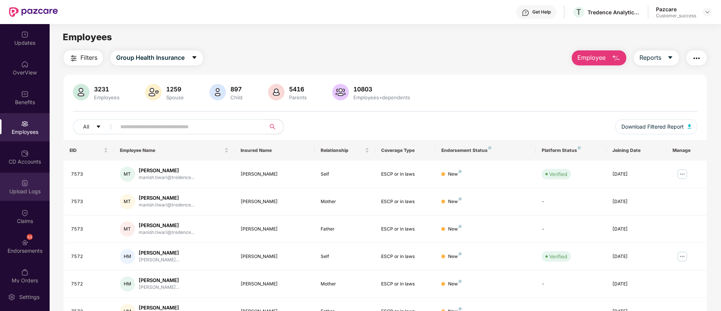
click at [20, 195] on div "Upload Logs" at bounding box center [25, 186] width 50 height 28
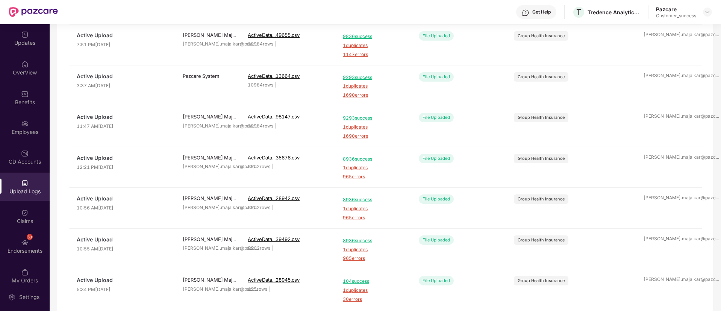
scroll to position [234, 0]
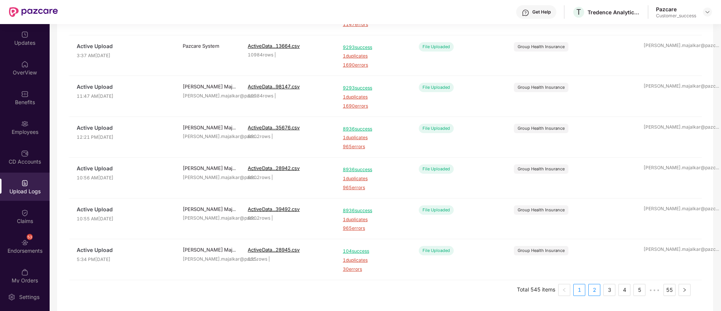
click at [594, 293] on link "2" at bounding box center [593, 289] width 11 height 11
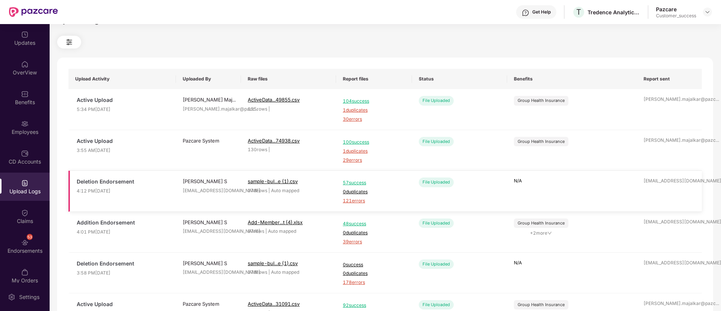
scroll to position [18, 0]
click at [361, 182] on span "57 success" at bounding box center [374, 182] width 62 height 7
click at [24, 130] on div "Employees" at bounding box center [25, 132] width 50 height 8
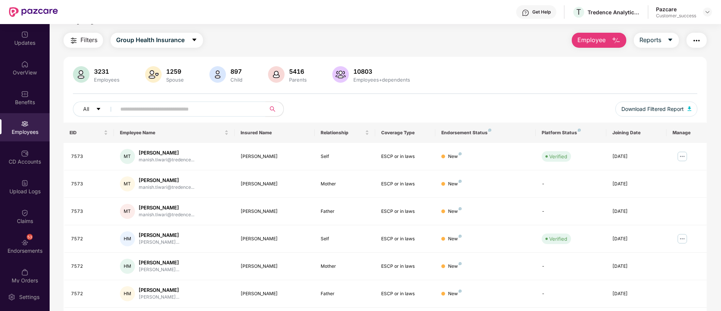
click at [209, 106] on input "text" at bounding box center [187, 108] width 135 height 11
paste input "**********"
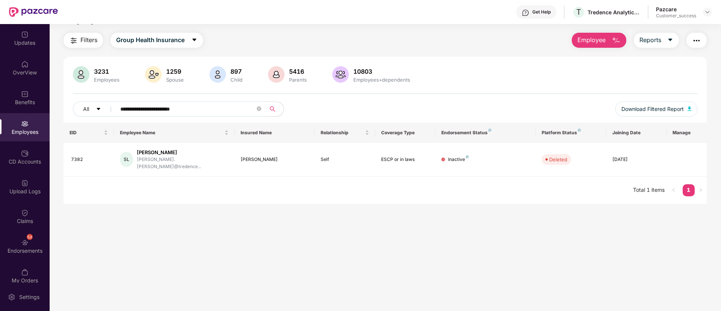
type input "**********"
click at [25, 186] on img at bounding box center [25, 183] width 8 height 8
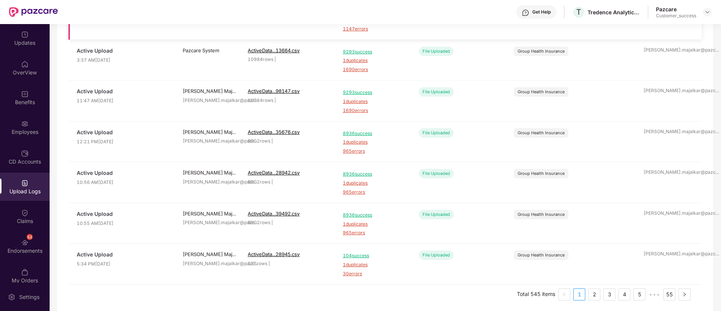
scroll to position [234, 0]
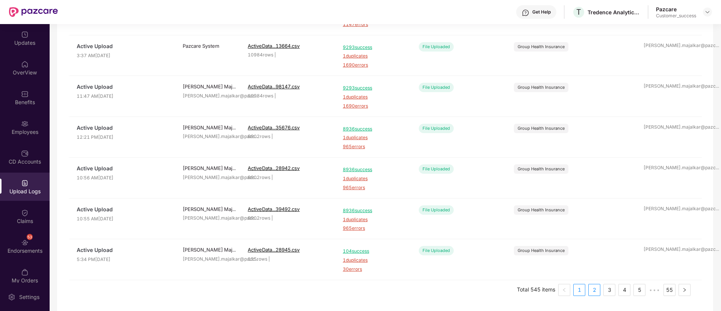
click at [593, 293] on link "2" at bounding box center [593, 289] width 11 height 11
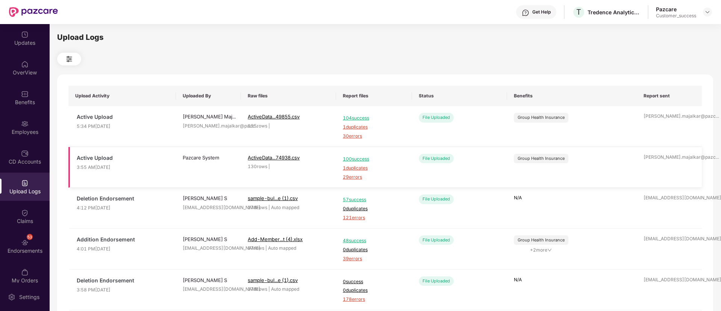
scroll to position [17, 0]
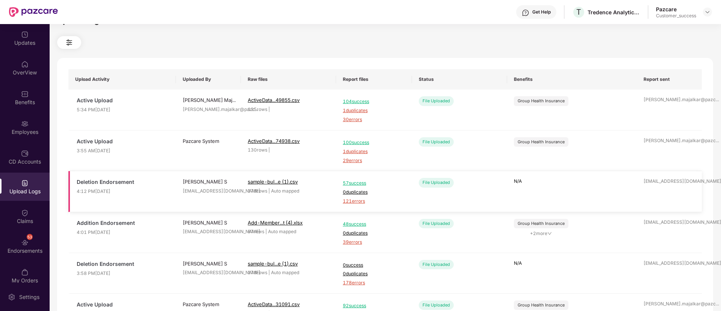
click at [352, 201] on span "121 errors" at bounding box center [374, 201] width 62 height 7
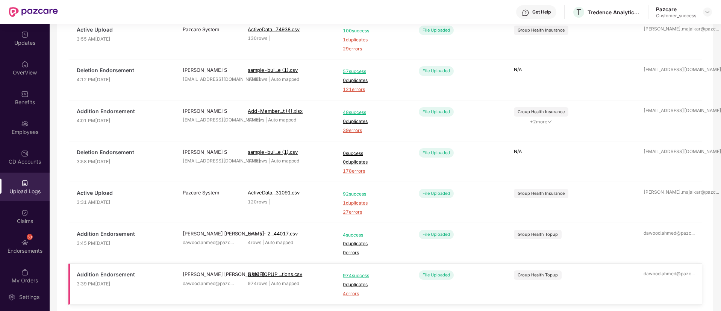
scroll to position [113, 0]
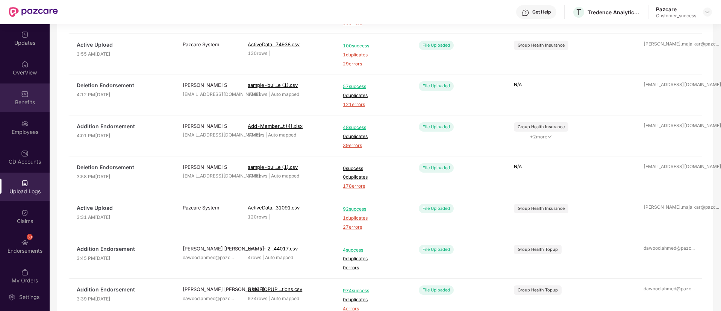
click at [30, 88] on div "Benefits" at bounding box center [25, 97] width 50 height 28
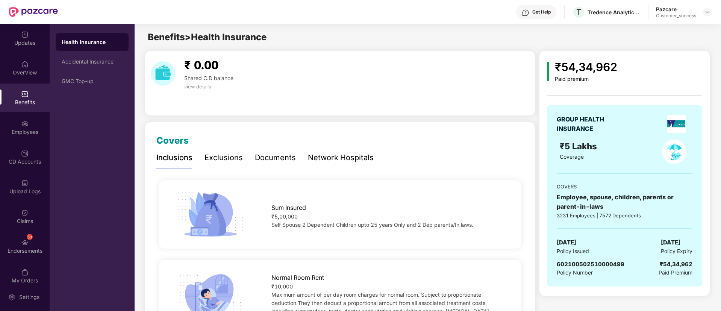
scroll to position [0, 0]
click at [30, 121] on div "Employees" at bounding box center [25, 127] width 50 height 28
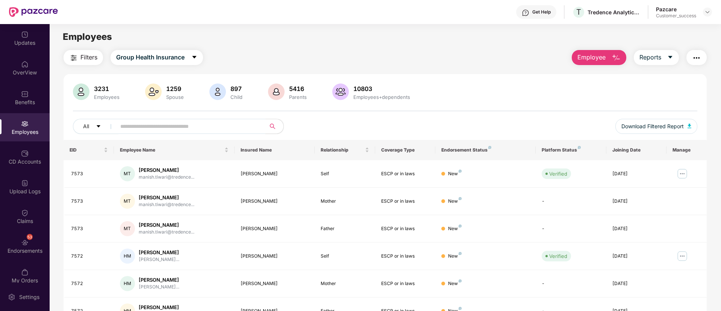
paste input "**********"
click at [221, 129] on input "text" at bounding box center [187, 126] width 135 height 11
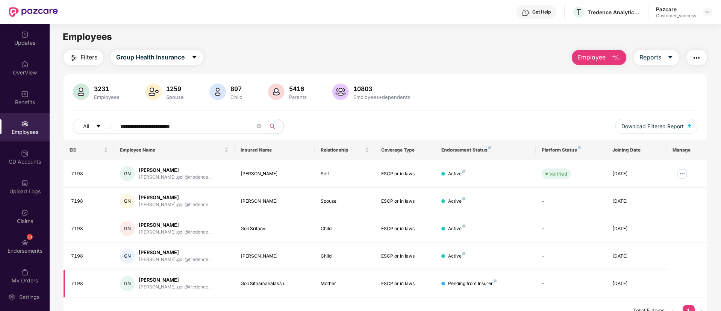
scroll to position [24, 0]
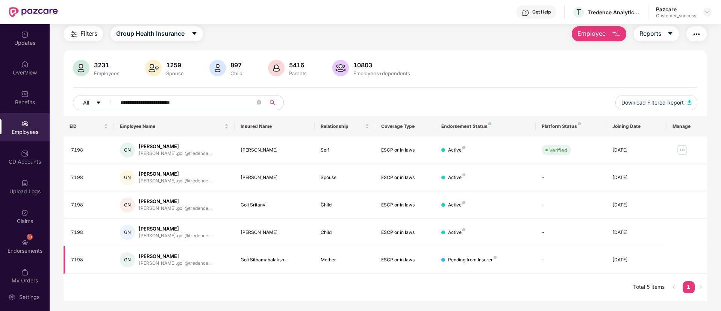
paste input "text"
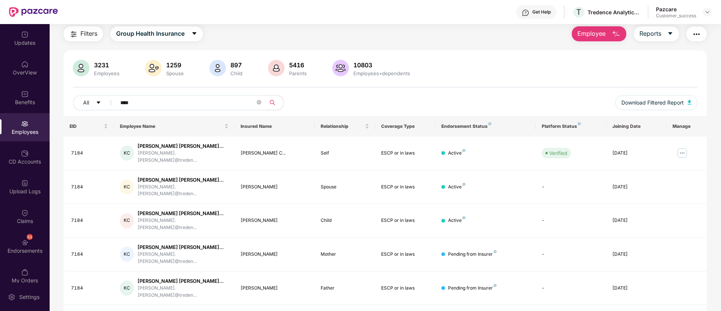
paste input "text"
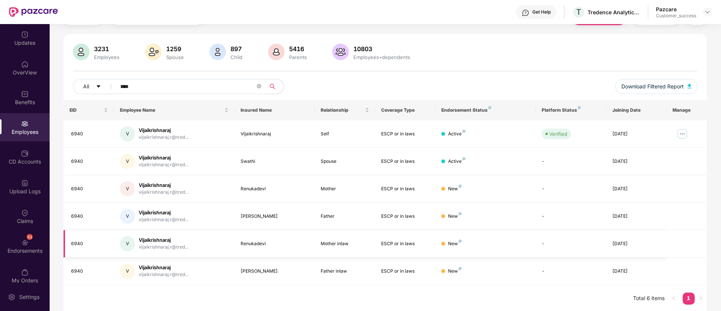
scroll to position [40, 0]
paste input "text"
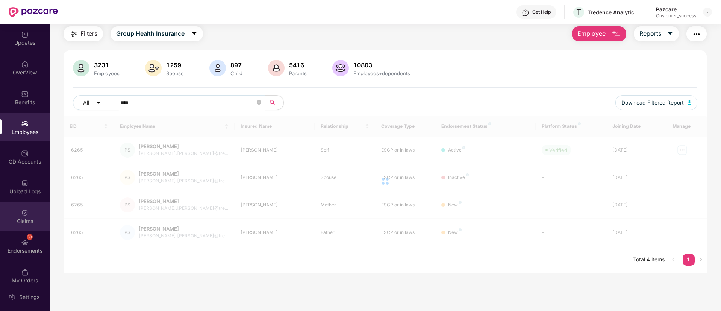
scroll to position [24, 0]
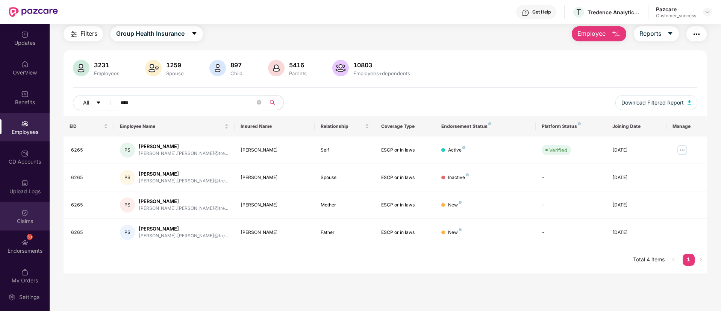
paste input "text"
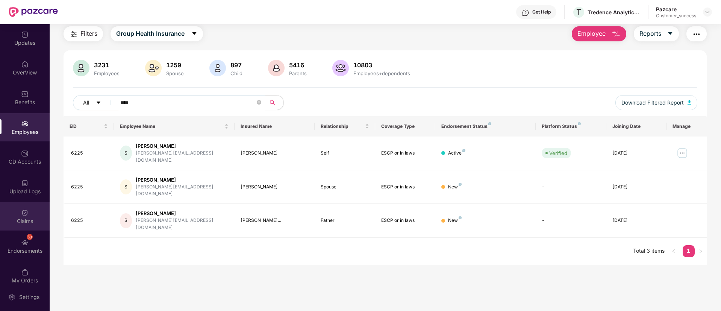
paste input "text"
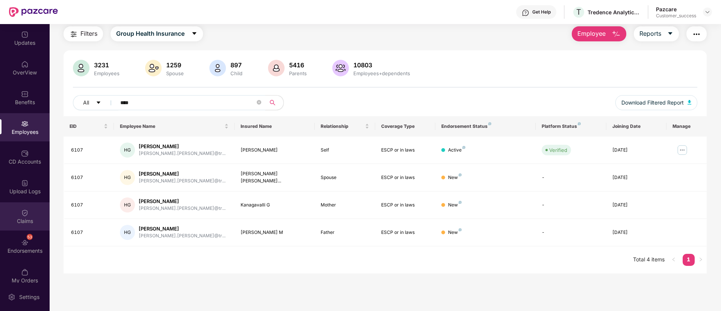
paste input "text"
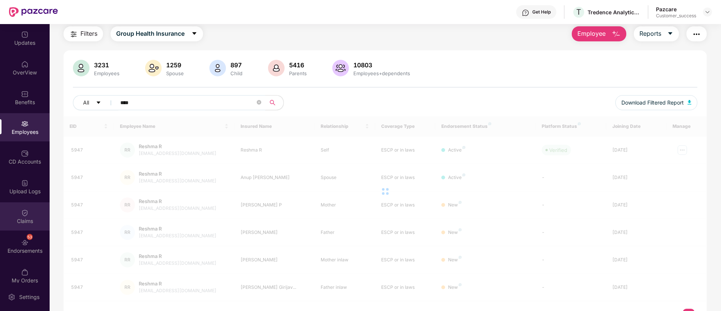
scroll to position [40, 0]
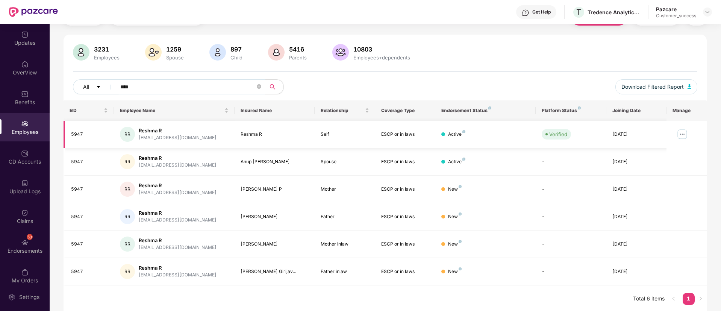
paste input "text"
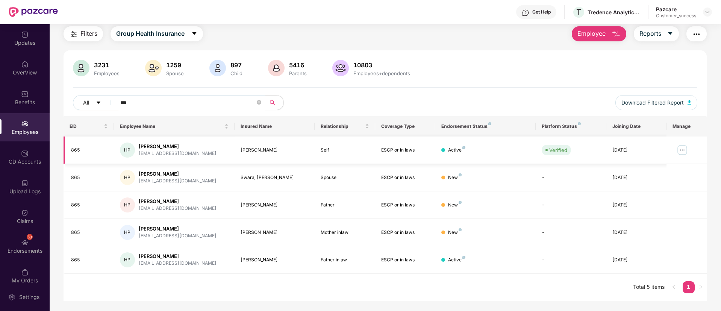
scroll to position [24, 0]
paste input "text"
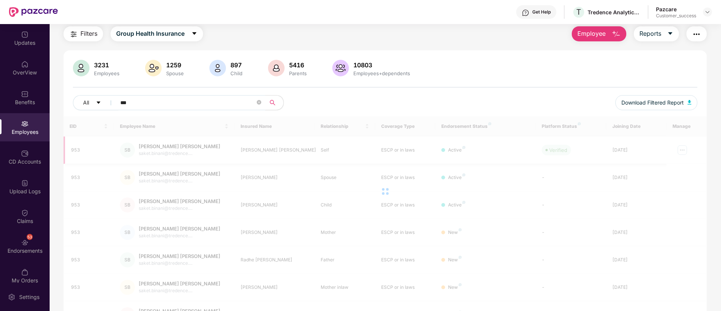
scroll to position [40, 0]
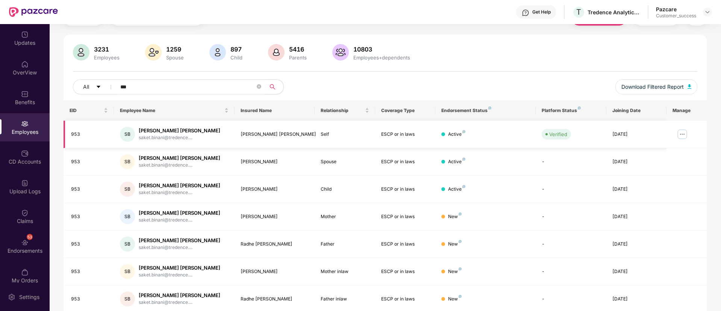
paste input "*"
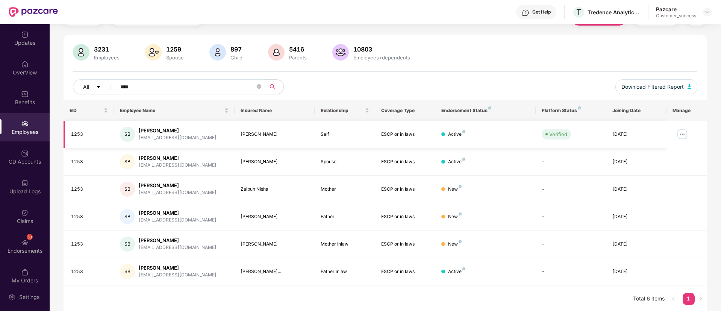
paste input "text"
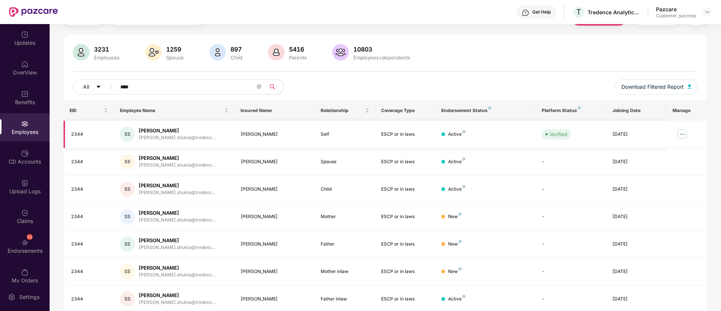
paste input "text"
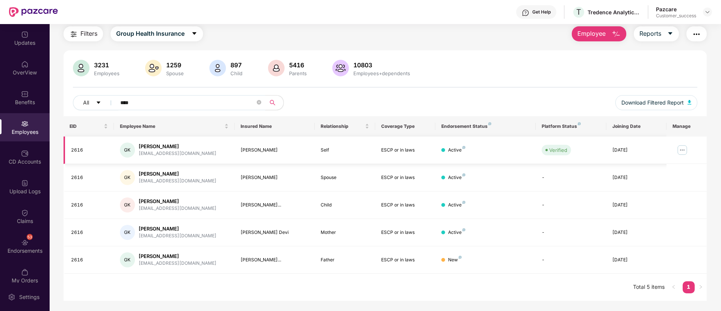
scroll to position [24, 0]
paste input "text"
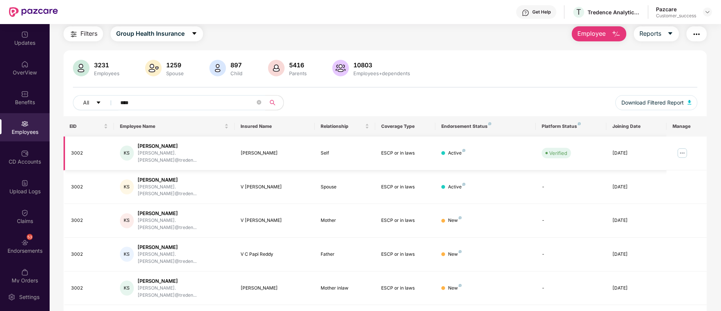
scroll to position [40, 0]
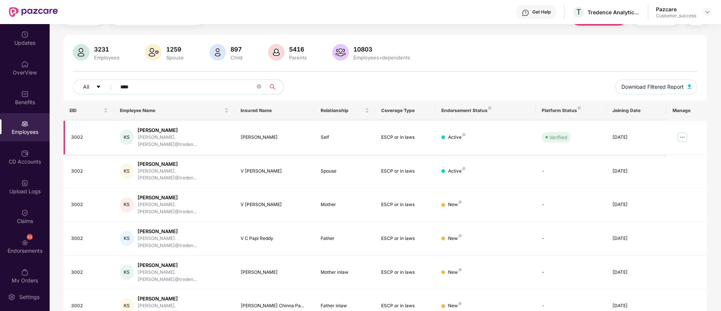
paste input "text"
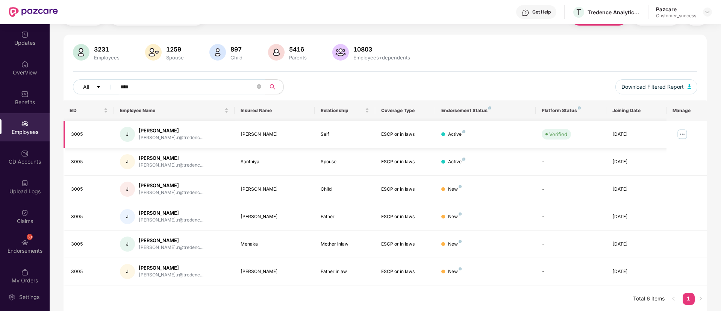
paste input "text"
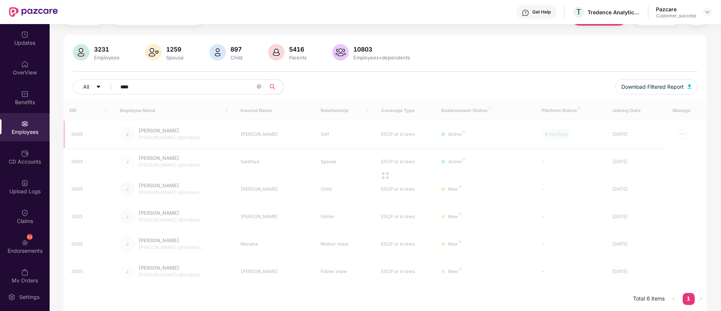
scroll to position [24, 0]
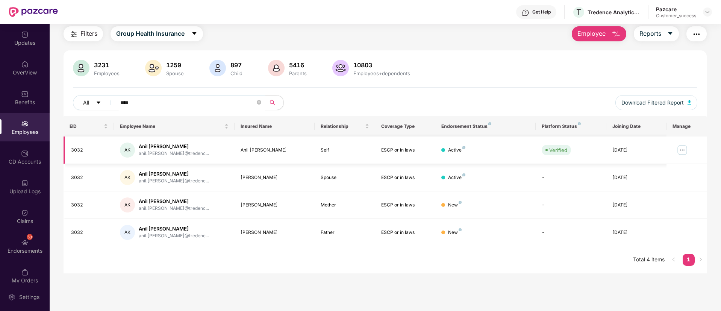
paste input "text"
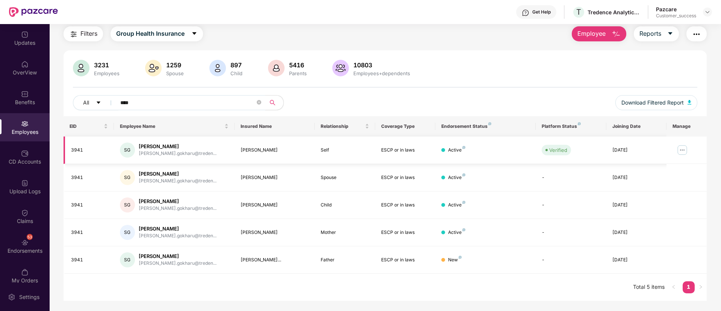
paste input "****"
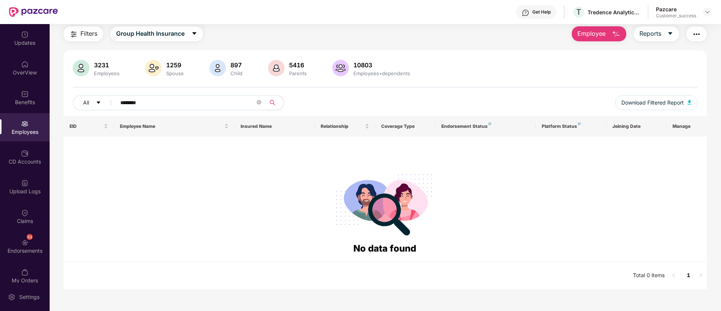
paste input "text"
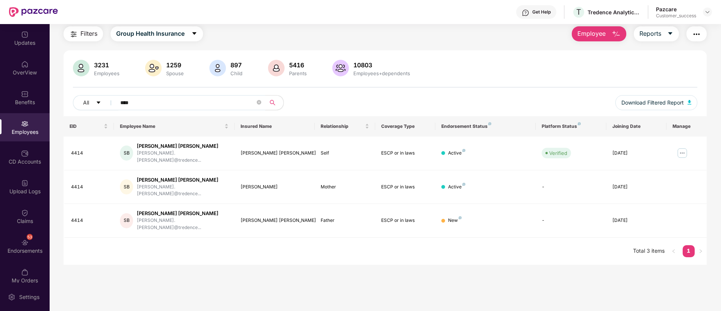
paste input "text"
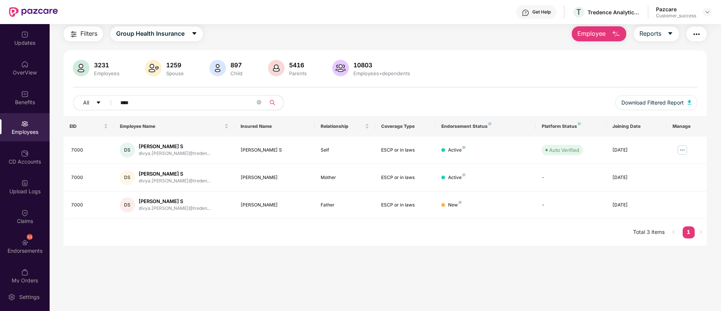
paste input "**********"
type input "**********"
click at [15, 93] on div "Benefits" at bounding box center [25, 97] width 50 height 28
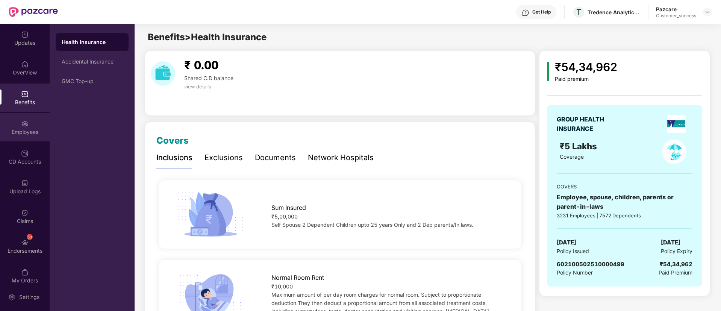
scroll to position [0, 0]
click at [23, 126] on img at bounding box center [25, 124] width 8 height 8
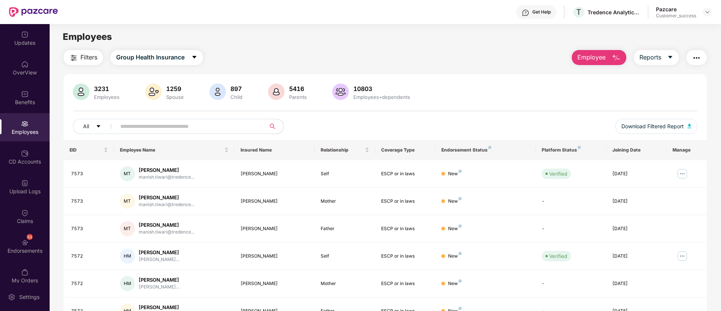
click at [246, 127] on input "text" at bounding box center [187, 126] width 135 height 11
paste input "***"
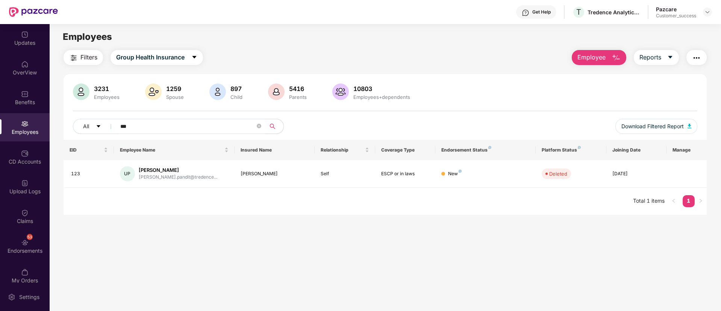
paste input "*"
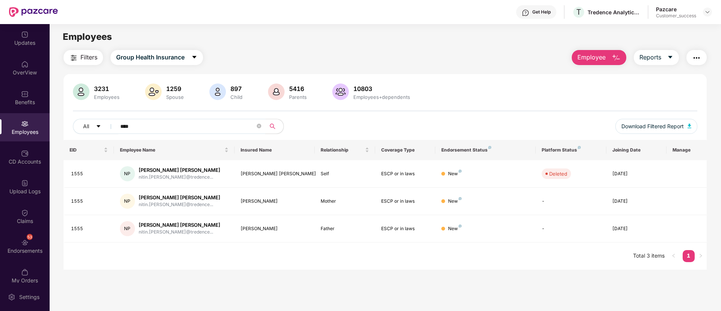
paste input "text"
type input "****"
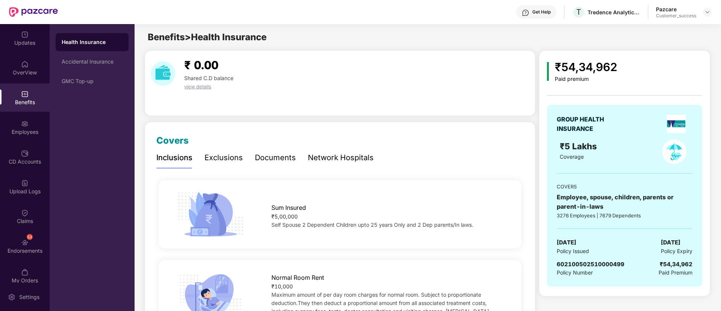
click at [710, 16] on div at bounding box center [707, 12] width 9 height 9
click at [706, 11] on img at bounding box center [707, 12] width 6 height 6
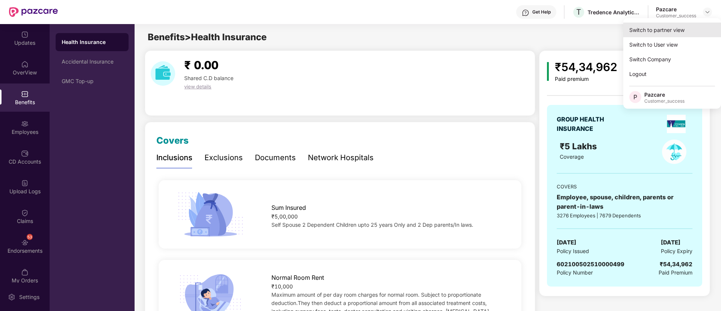
click at [664, 32] on div "Switch to partner view" at bounding box center [672, 30] width 98 height 15
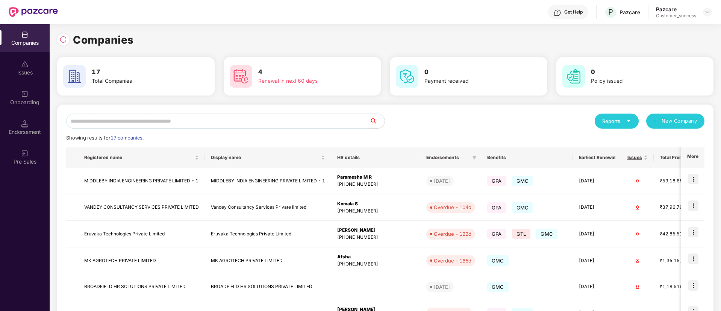
click at [201, 122] on input "text" at bounding box center [217, 120] width 303 height 15
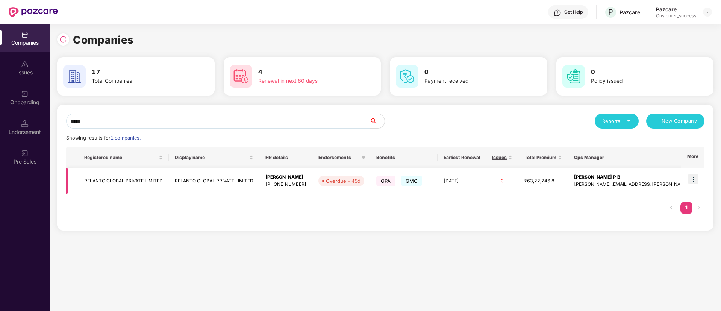
type input "*****"
click at [201, 187] on td "RELANTO GLOBAL PRIVATE LIMITED" at bounding box center [214, 181] width 91 height 27
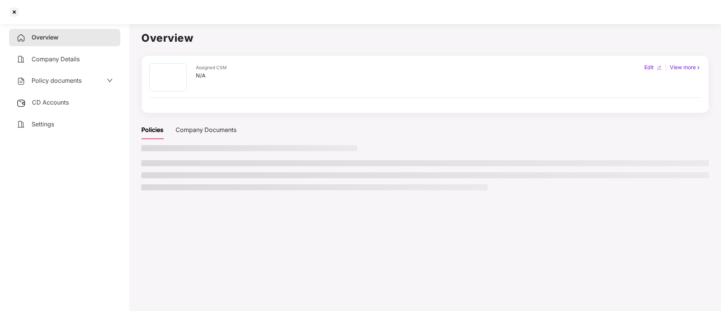
click at [201, 187] on li at bounding box center [314, 187] width 346 height 6
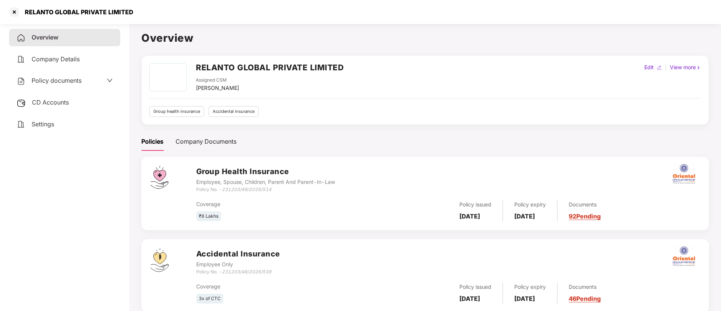
click at [103, 83] on div "Policy documents" at bounding box center [65, 81] width 96 height 10
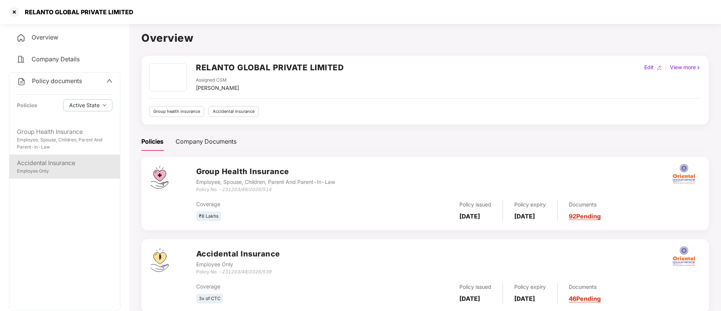
click at [50, 154] on div "Accidental Insurance Employee Only" at bounding box center [64, 166] width 110 height 24
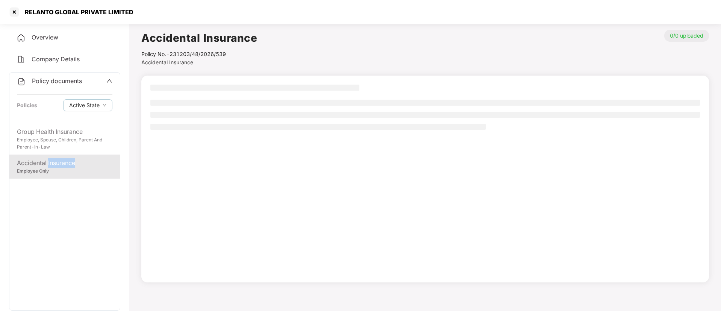
click at [50, 154] on div "Accidental Insurance Employee Only" at bounding box center [64, 166] width 110 height 24
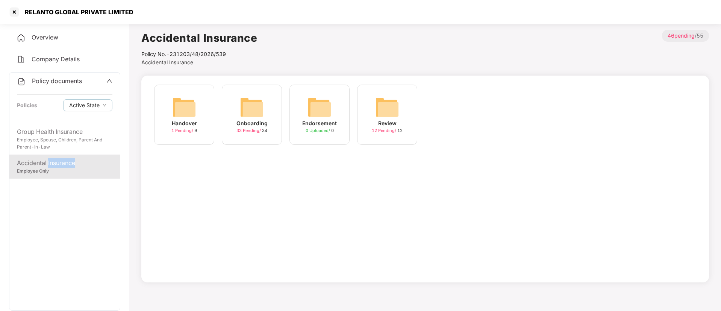
click at [258, 109] on img at bounding box center [252, 107] width 24 height 24
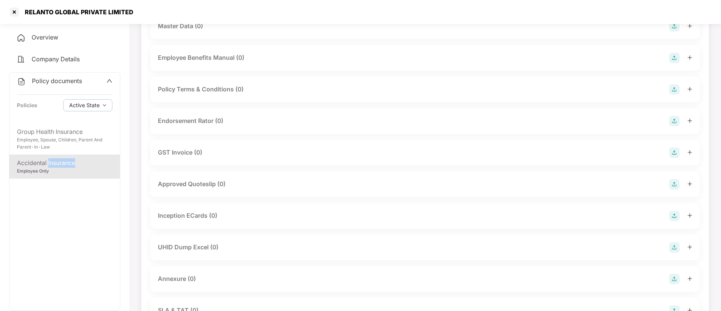
scroll to position [163, 0]
